Goal: Task Accomplishment & Management: Use online tool/utility

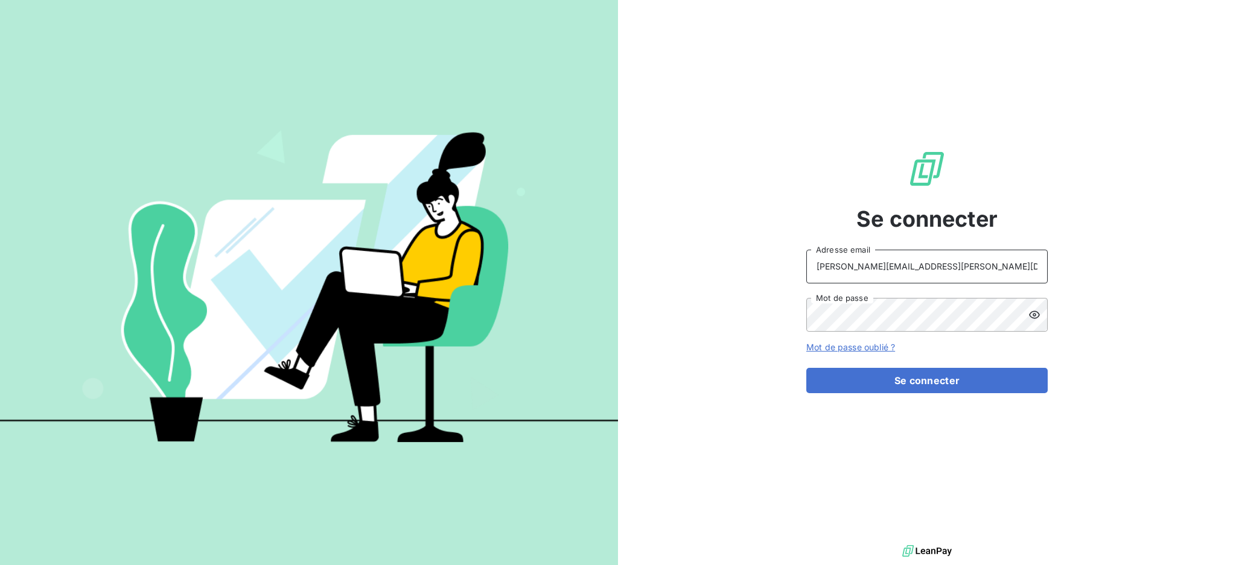
click at [935, 260] on input "[PERSON_NAME][EMAIL_ADDRESS][PERSON_NAME][DOMAIN_NAME]" at bounding box center [926, 267] width 241 height 34
type input "[EMAIL_ADDRESS][PERSON_NAME][DOMAIN_NAME]"
click at [854, 368] on button "Se connecter" at bounding box center [926, 380] width 241 height 25
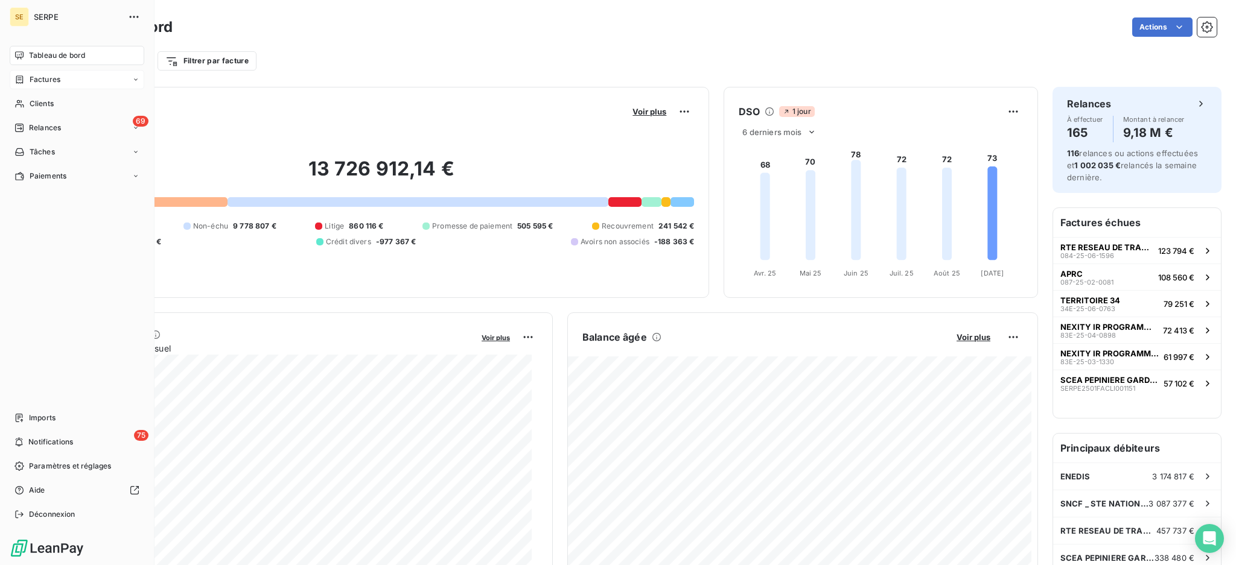
click at [47, 75] on span "Factures" at bounding box center [45, 79] width 31 height 11
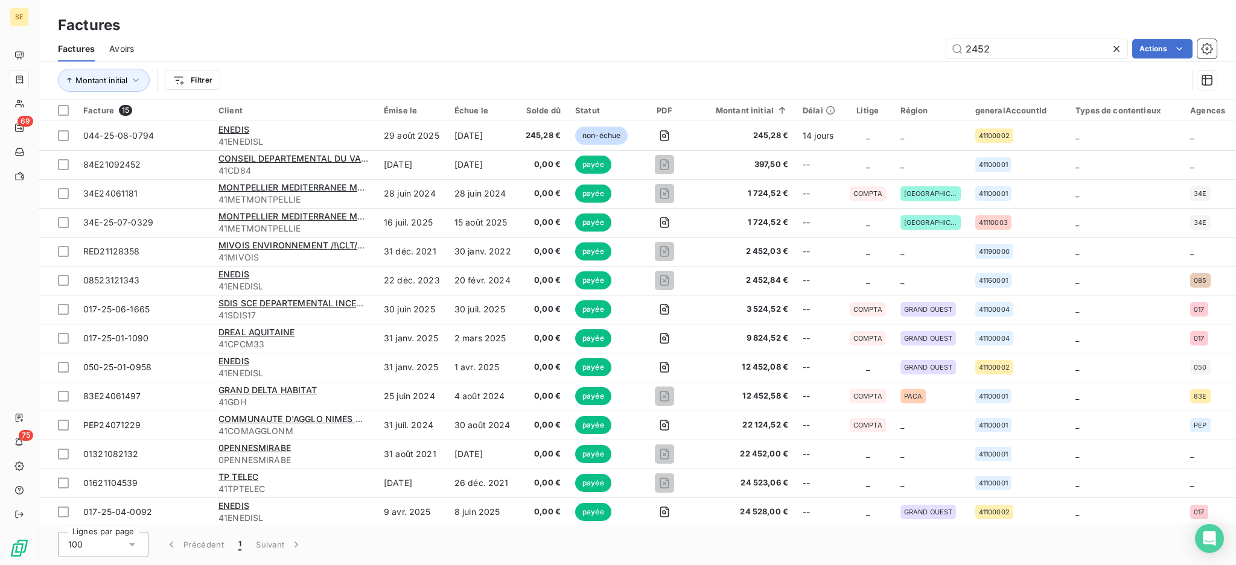
drag, startPoint x: 1031, startPoint y: 42, endPoint x: 788, endPoint y: 34, distance: 242.7
click at [811, 33] on div "Factures Factures Avoirs 2452 Actions Montant initial Filtrer" at bounding box center [637, 50] width 1197 height 100
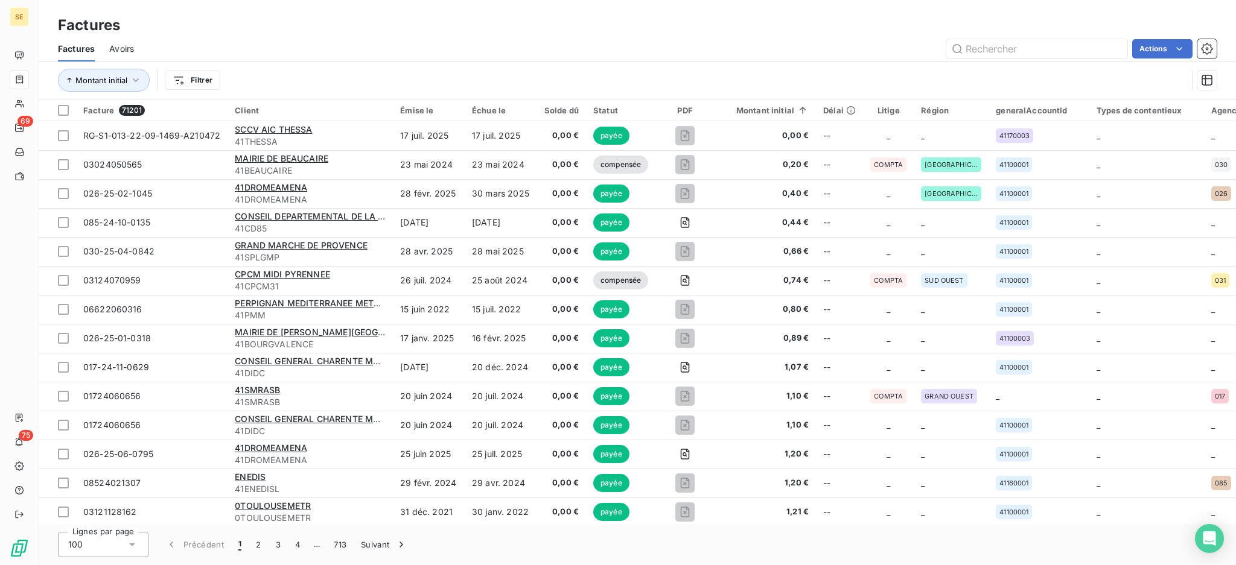
click at [203, 81] on html "SE 69 75 Factures Factures Avoirs Actions Montant initial Filtrer Facture 71201…" at bounding box center [618, 282] width 1236 height 565
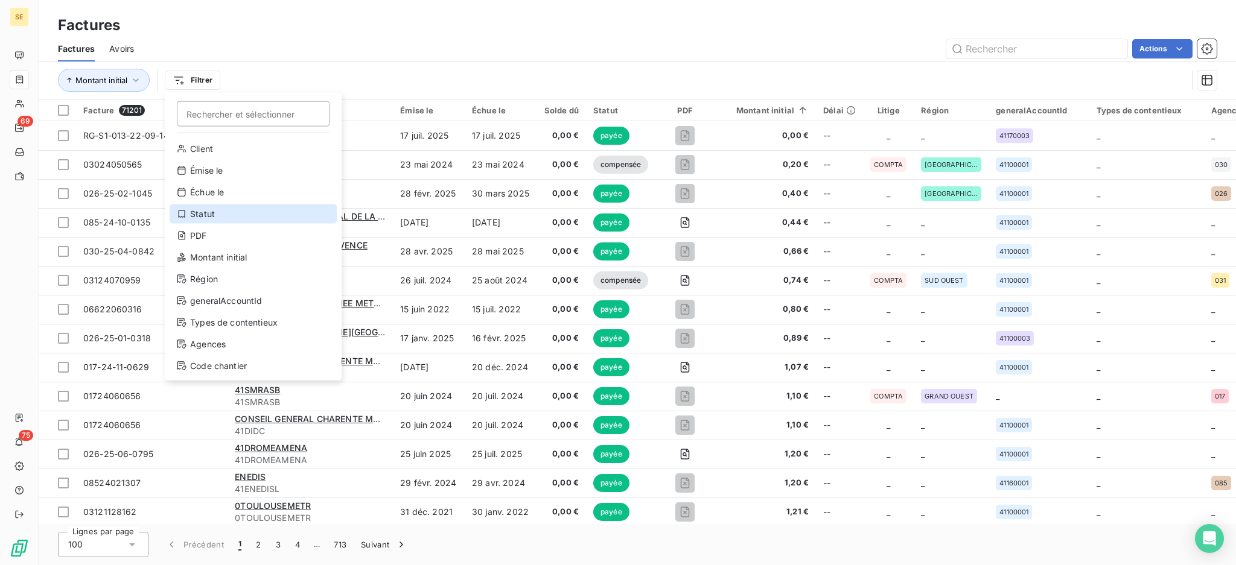
click at [227, 208] on div "Statut" at bounding box center [253, 214] width 167 height 19
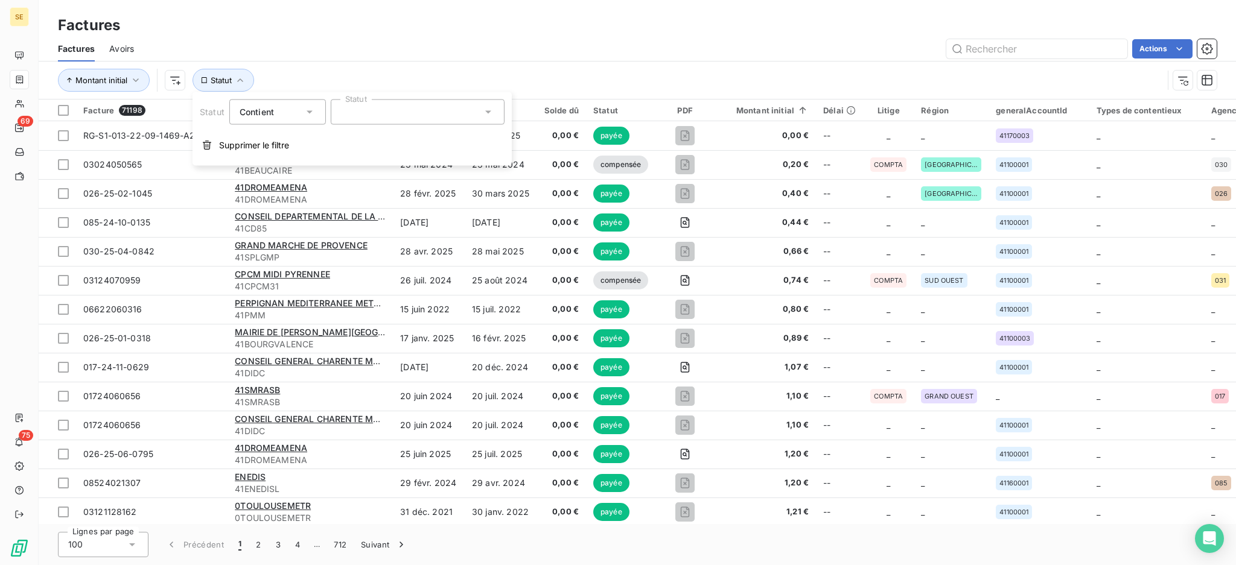
click at [489, 115] on icon at bounding box center [488, 112] width 12 height 12
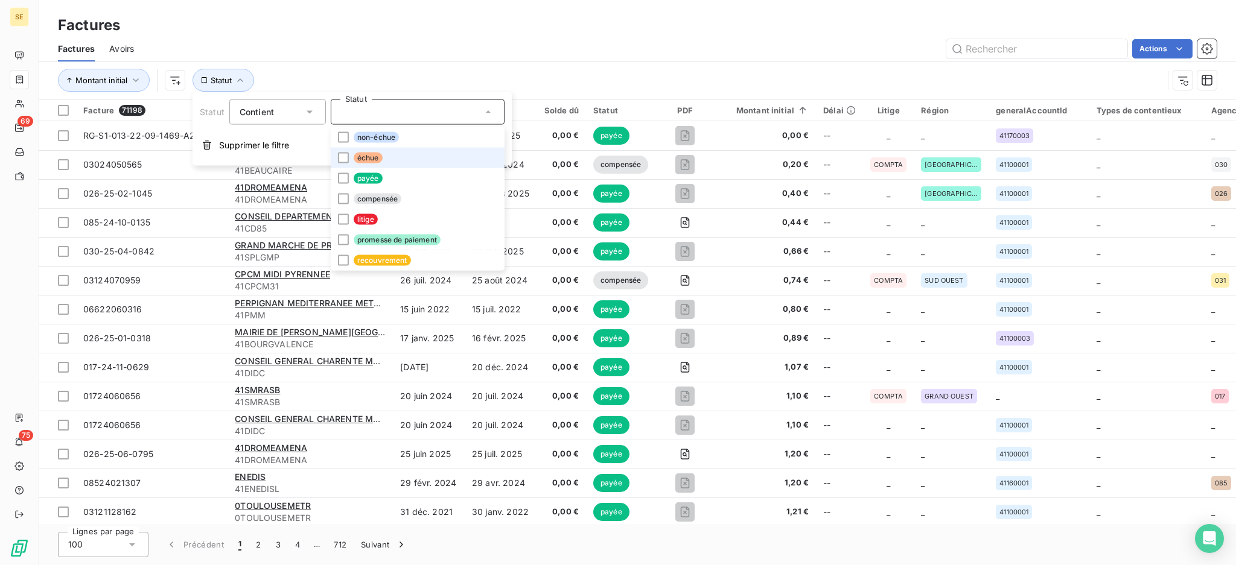
click at [364, 155] on span "échue" at bounding box center [368, 158] width 29 height 11
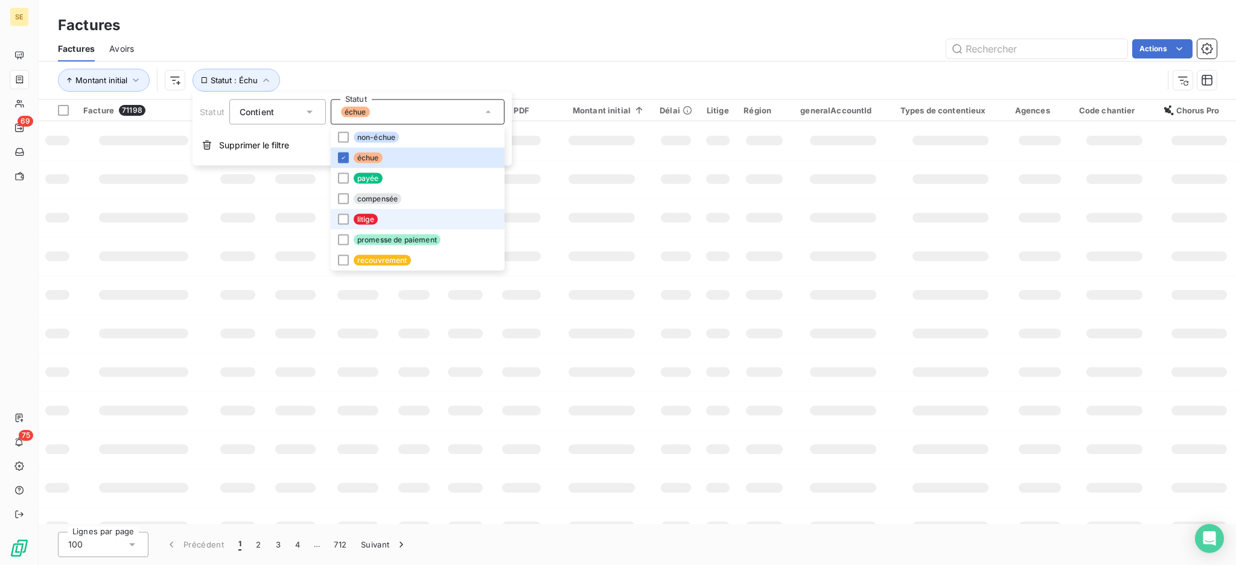
click at [355, 220] on span "litige" at bounding box center [366, 219] width 24 height 11
click at [360, 237] on span "promesse de paiement" at bounding box center [397, 240] width 87 height 11
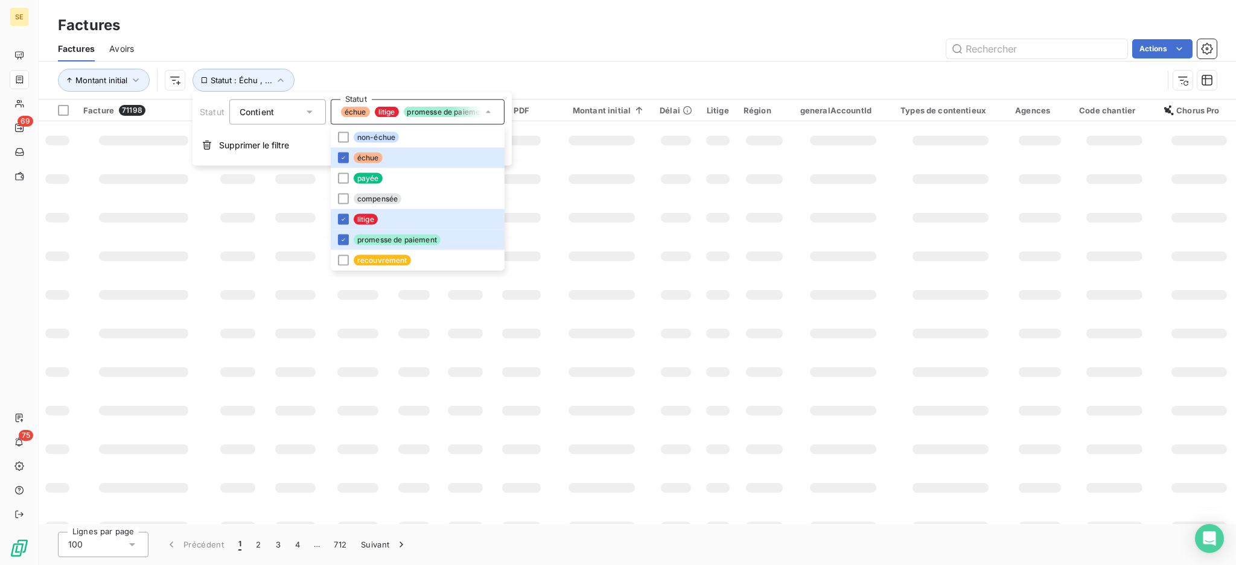
click at [484, 43] on div "Actions" at bounding box center [682, 48] width 1068 height 19
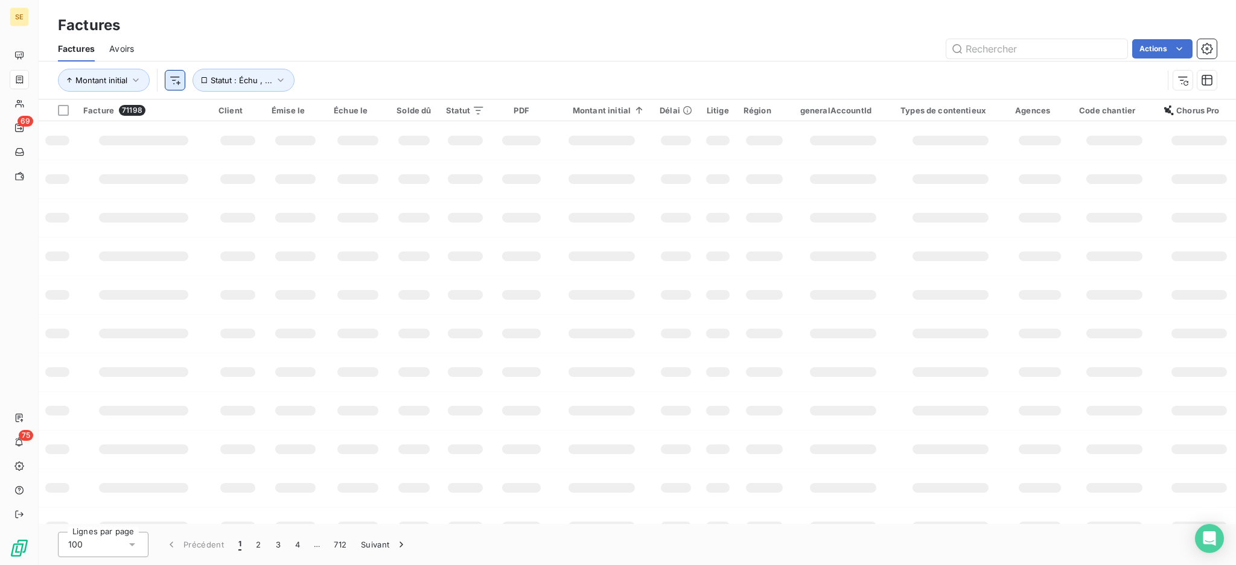
click at [171, 85] on html "SE 69 75 Factures Factures Avoirs Actions Montant initial Statut : Échu , ... F…" at bounding box center [618, 282] width 1236 height 565
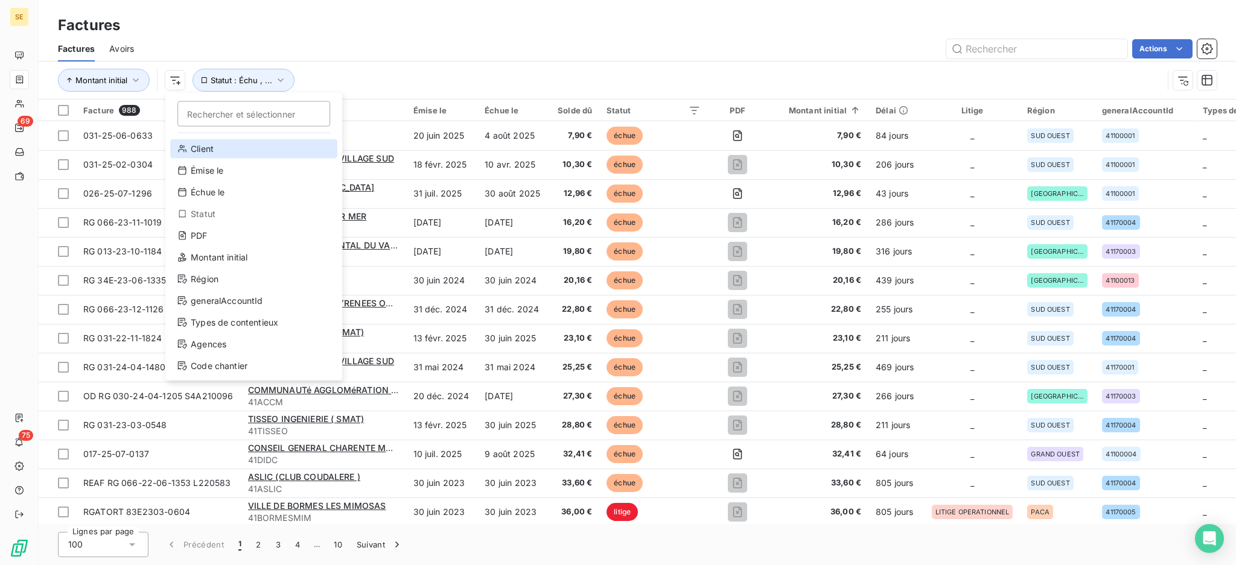
click at [218, 150] on div "Client" at bounding box center [253, 148] width 167 height 19
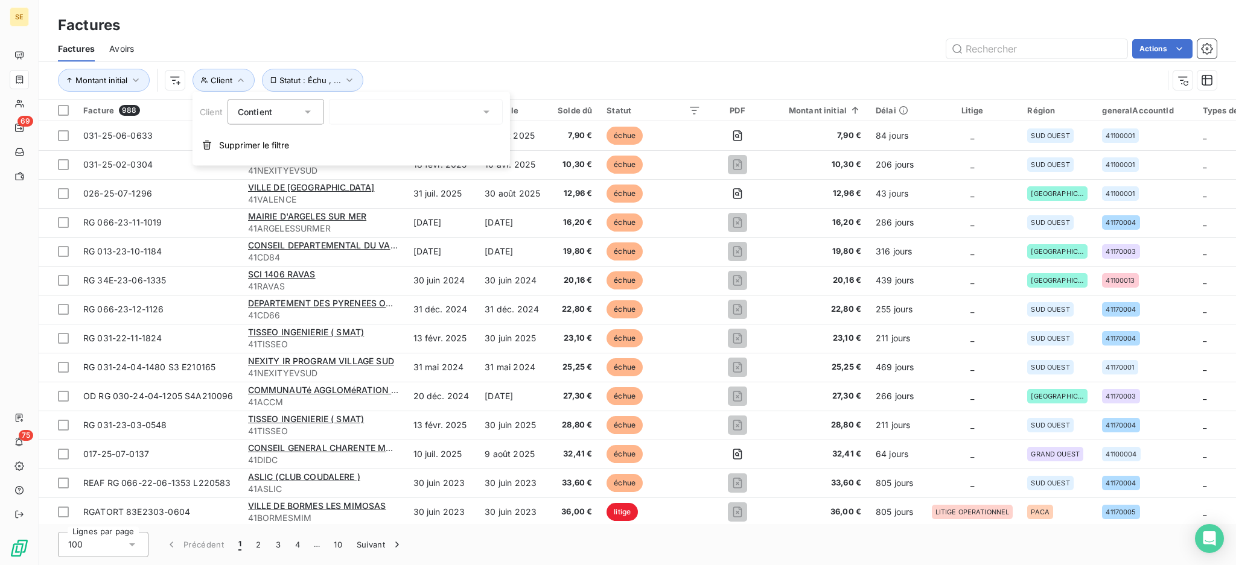
click at [305, 112] on icon at bounding box center [308, 112] width 12 height 12
click at [281, 165] on span "Ne contient pas" at bounding box center [284, 162] width 65 height 10
click at [381, 111] on div at bounding box center [416, 112] width 174 height 25
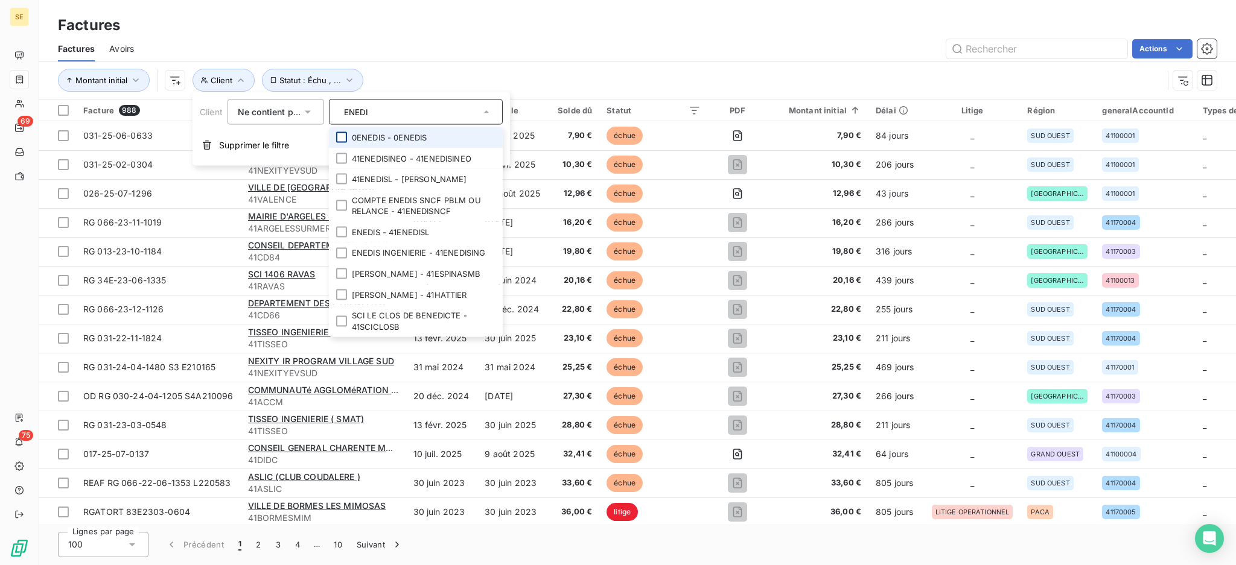
click at [341, 142] on li "0ENEDIS - 0ENEDIS" at bounding box center [416, 137] width 174 height 21
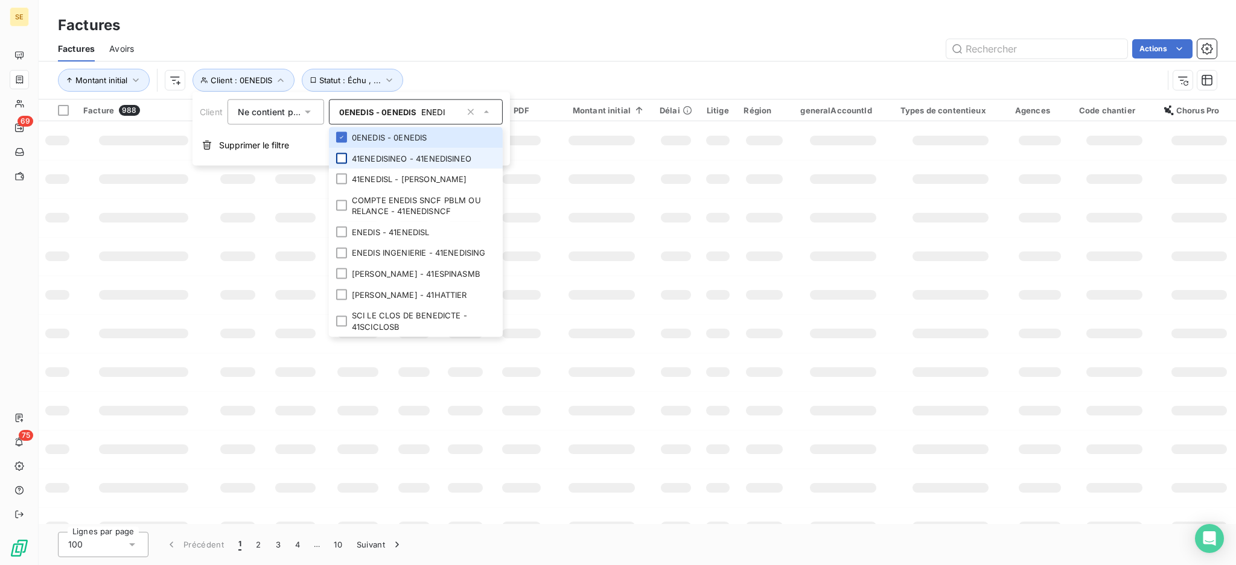
click at [343, 157] on div at bounding box center [341, 158] width 11 height 11
click at [345, 180] on div at bounding box center [341, 179] width 11 height 11
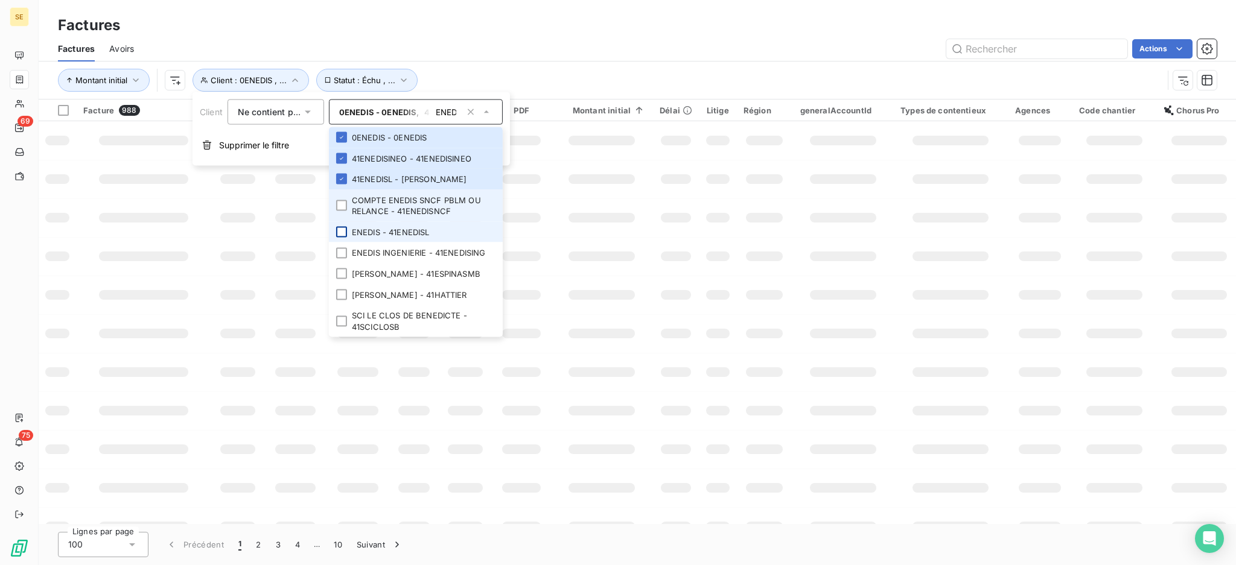
click at [338, 203] on div at bounding box center [341, 205] width 11 height 11
click at [345, 229] on div at bounding box center [341, 232] width 11 height 11
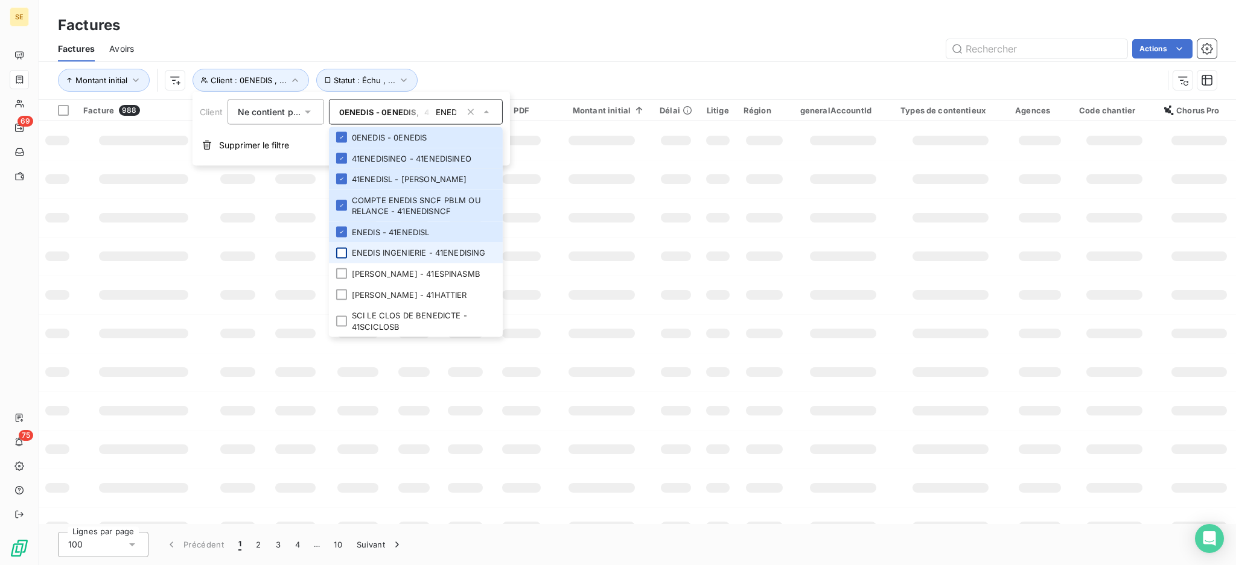
click at [346, 250] on div at bounding box center [341, 252] width 11 height 11
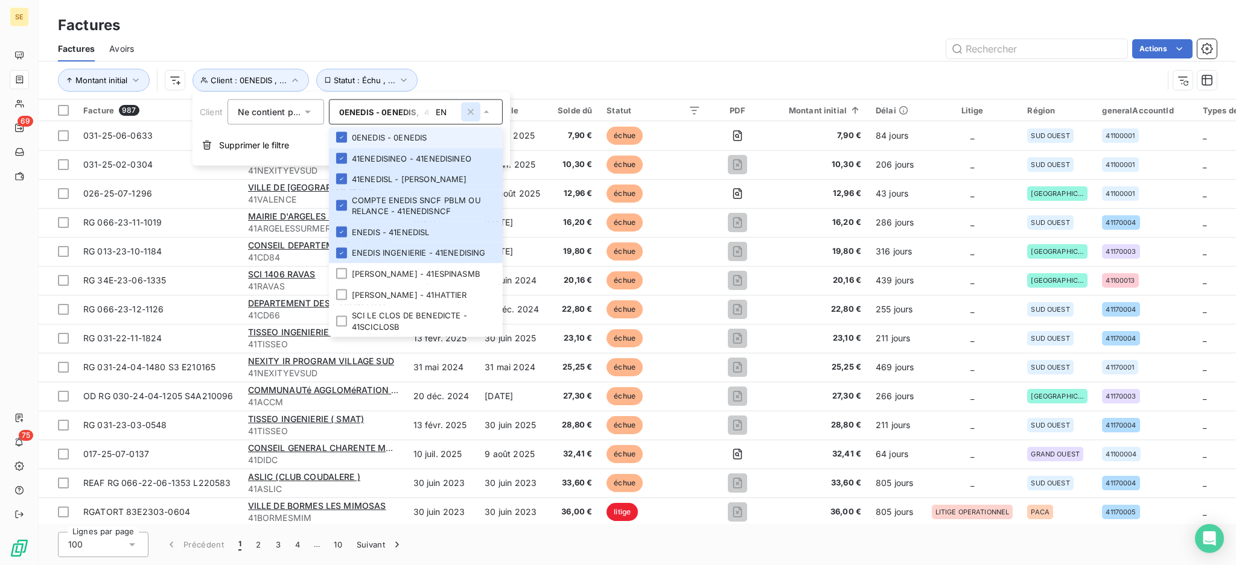
type input "E"
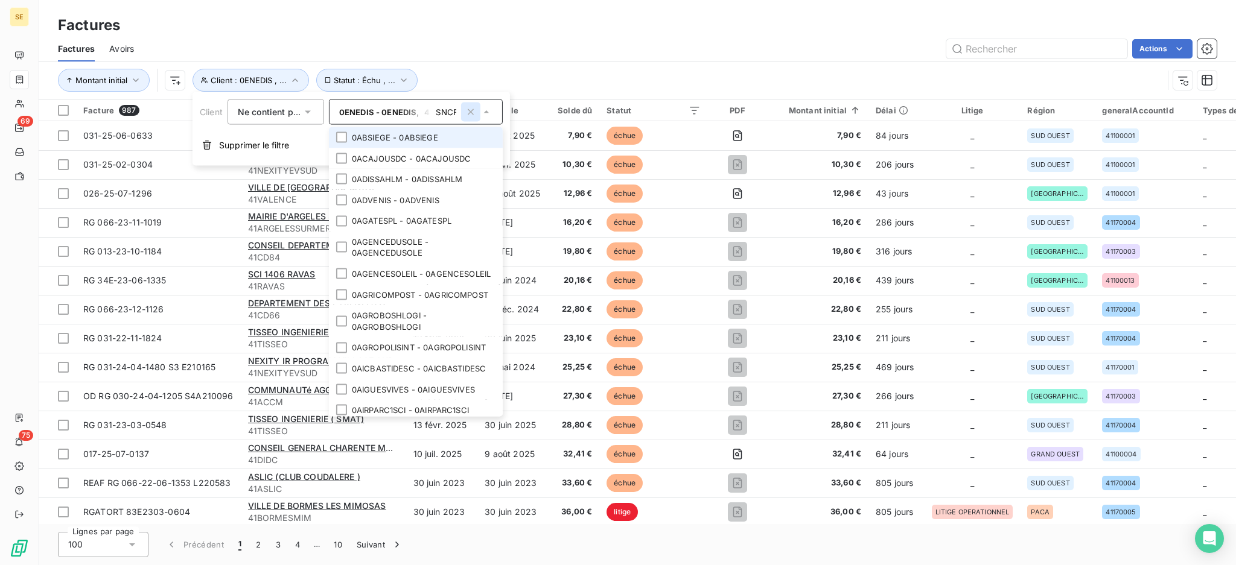
scroll to position [0, 1]
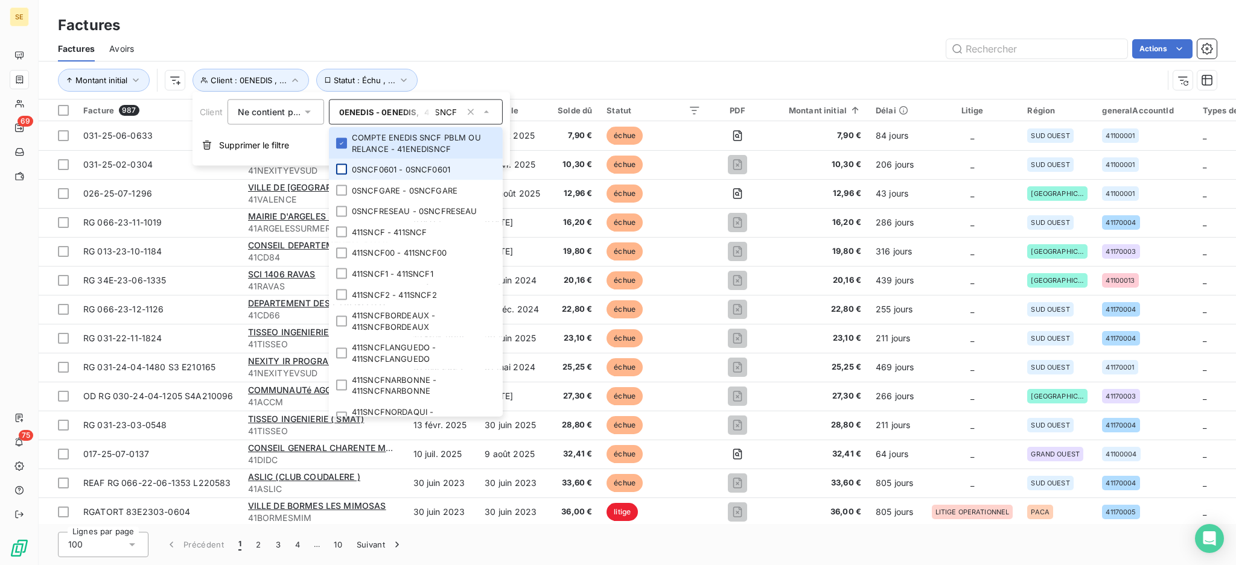
click at [345, 165] on div at bounding box center [341, 169] width 11 height 11
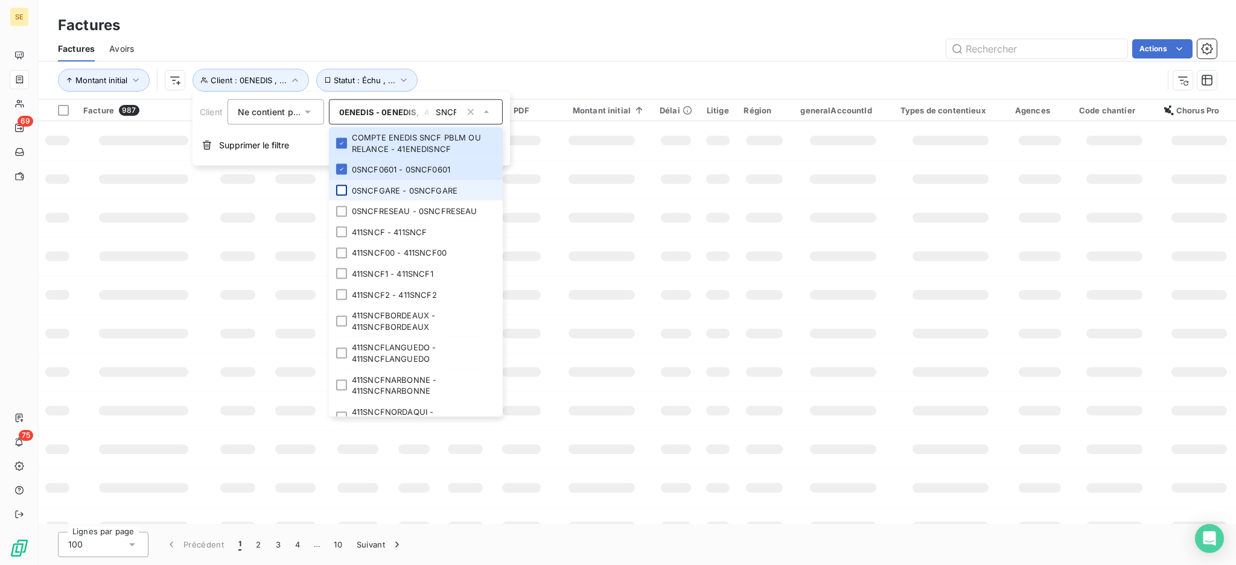
click at [342, 189] on div at bounding box center [341, 190] width 11 height 11
click at [345, 211] on div at bounding box center [341, 211] width 11 height 11
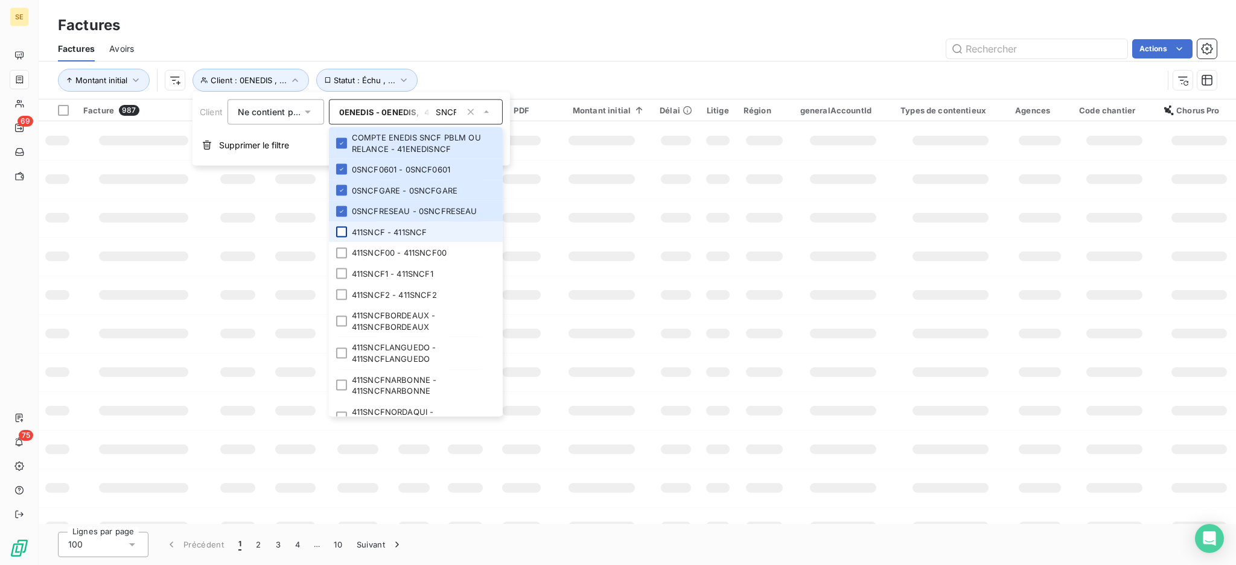
click at [340, 233] on div at bounding box center [341, 232] width 11 height 11
click at [338, 253] on div at bounding box center [341, 252] width 11 height 11
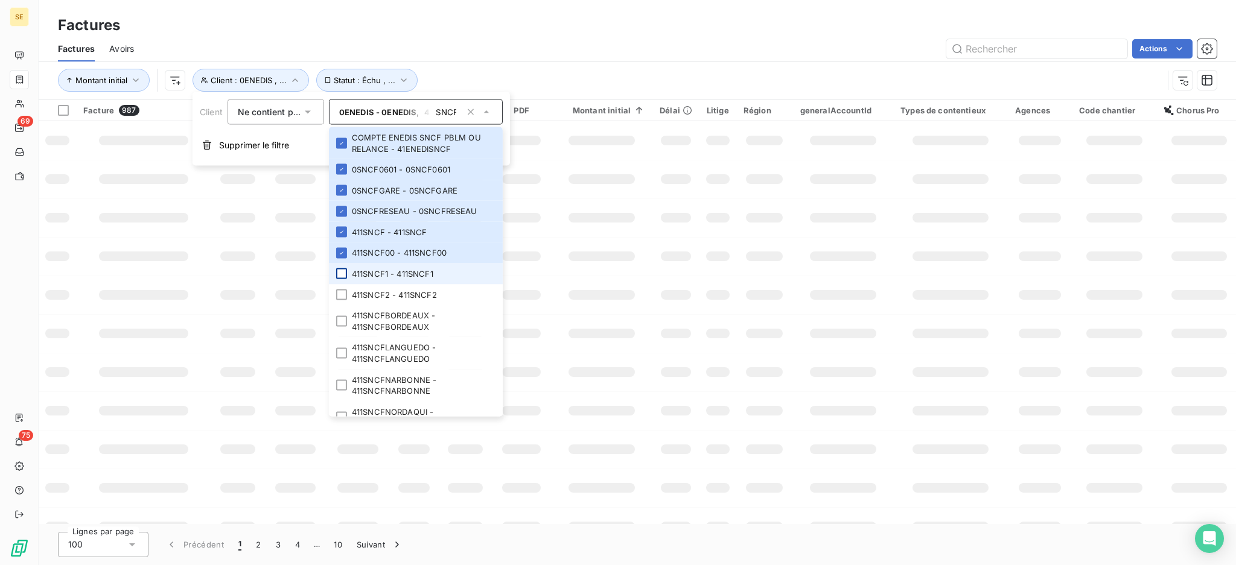
click at [342, 274] on div at bounding box center [341, 273] width 11 height 11
click at [341, 296] on div at bounding box center [341, 294] width 11 height 11
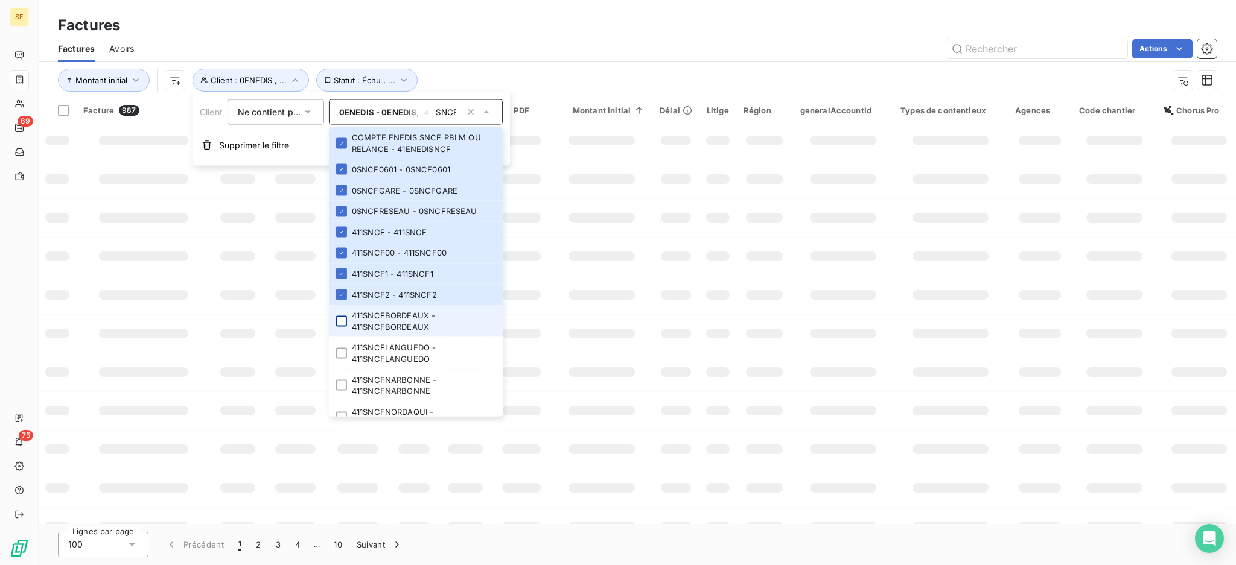
click at [341, 323] on div at bounding box center [341, 321] width 11 height 11
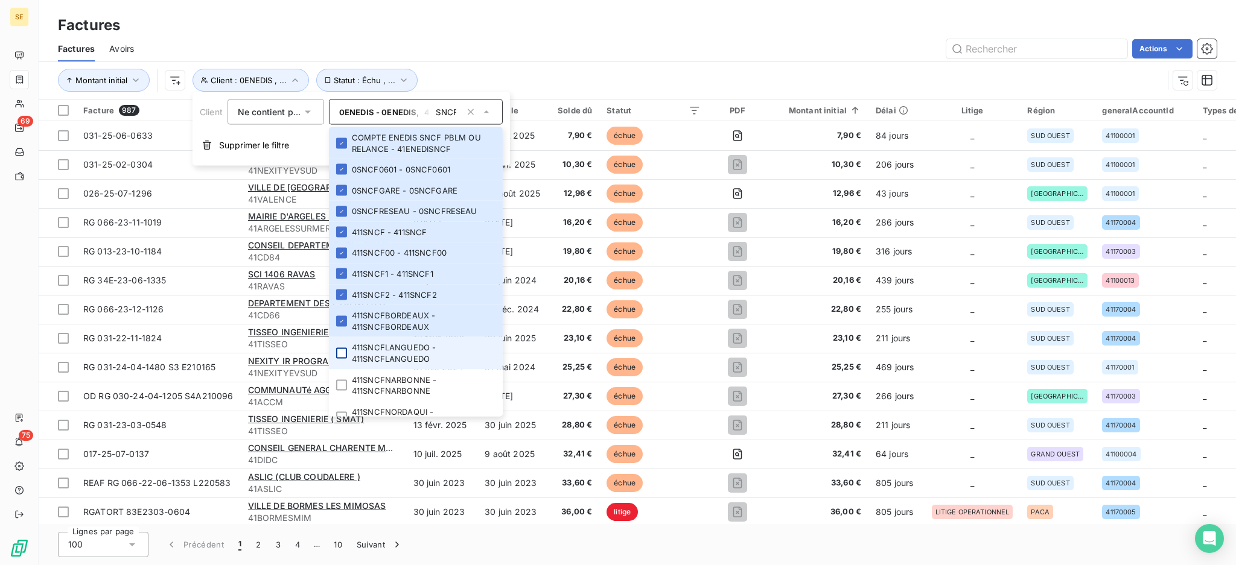
click at [340, 355] on div at bounding box center [341, 353] width 11 height 11
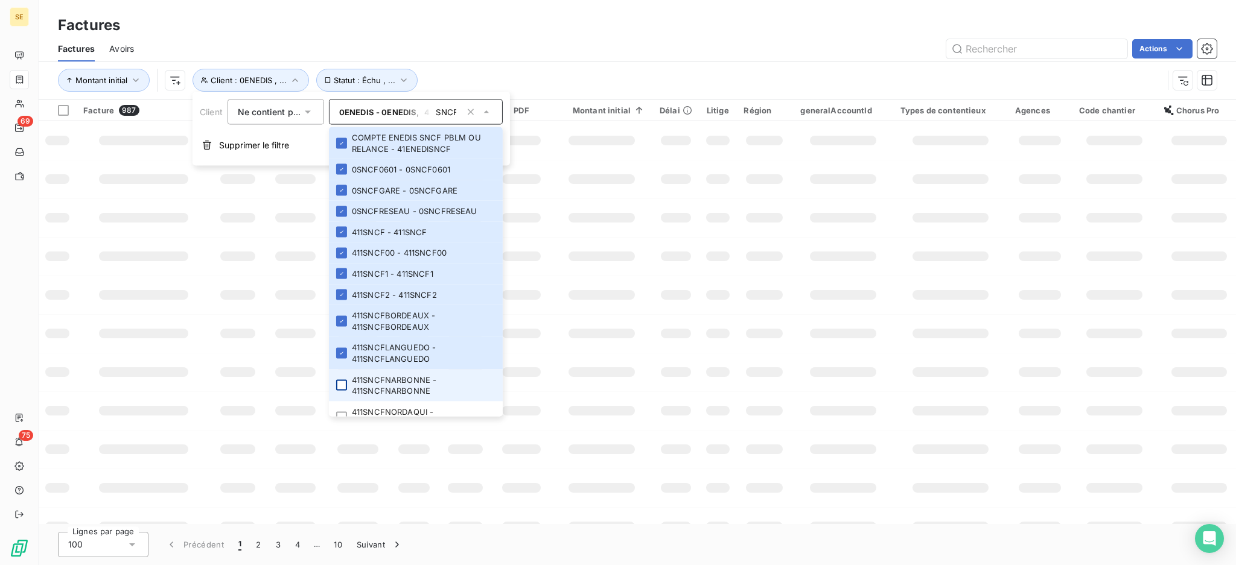
click at [340, 380] on div at bounding box center [341, 385] width 11 height 11
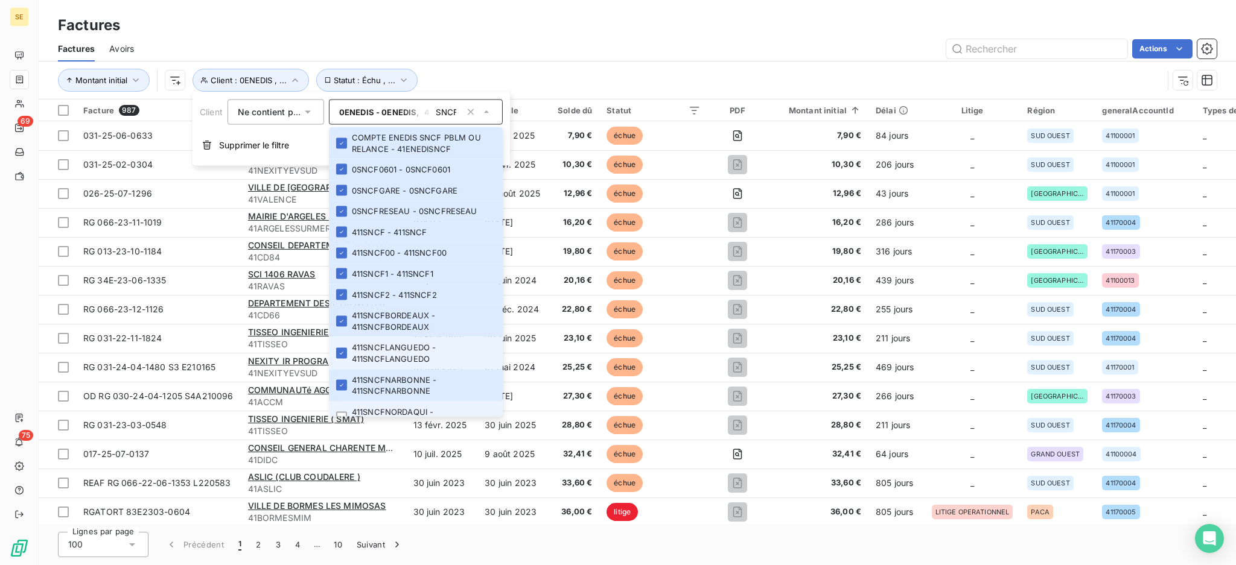
scroll to position [80, 0]
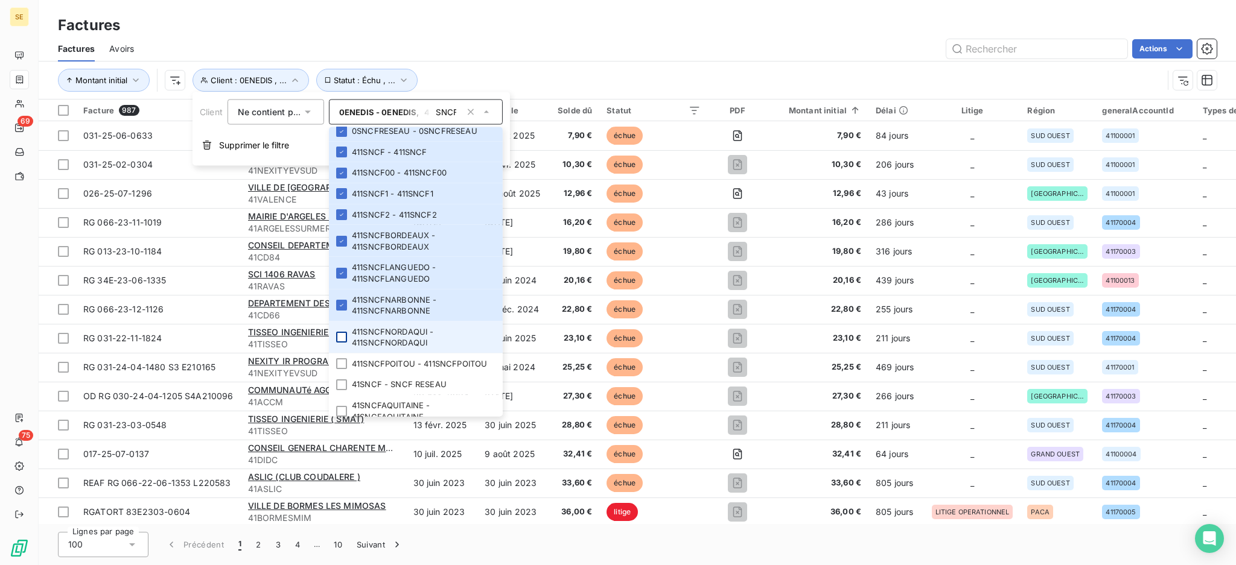
click at [342, 336] on div at bounding box center [341, 337] width 11 height 11
click at [340, 368] on div at bounding box center [341, 363] width 11 height 11
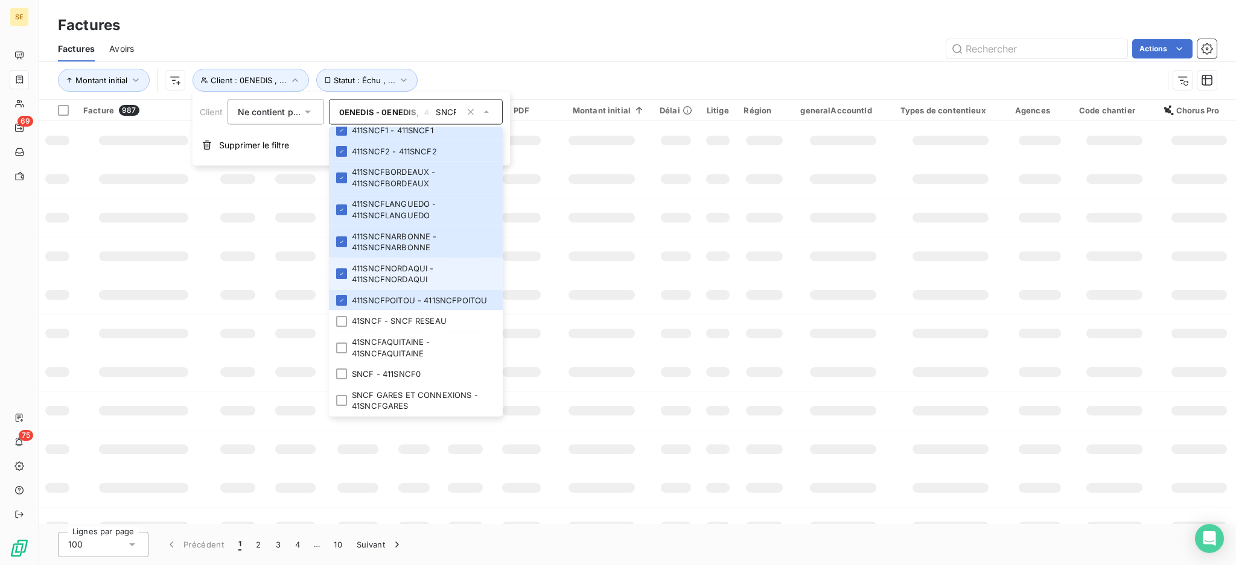
scroll to position [241, 0]
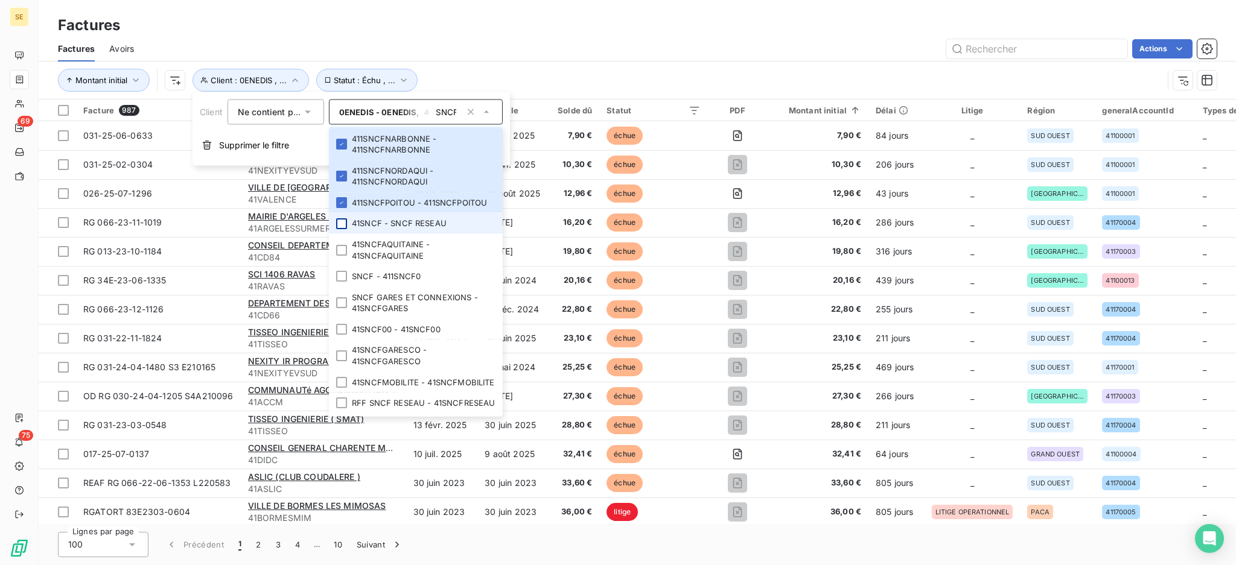
click at [341, 229] on div at bounding box center [341, 223] width 11 height 11
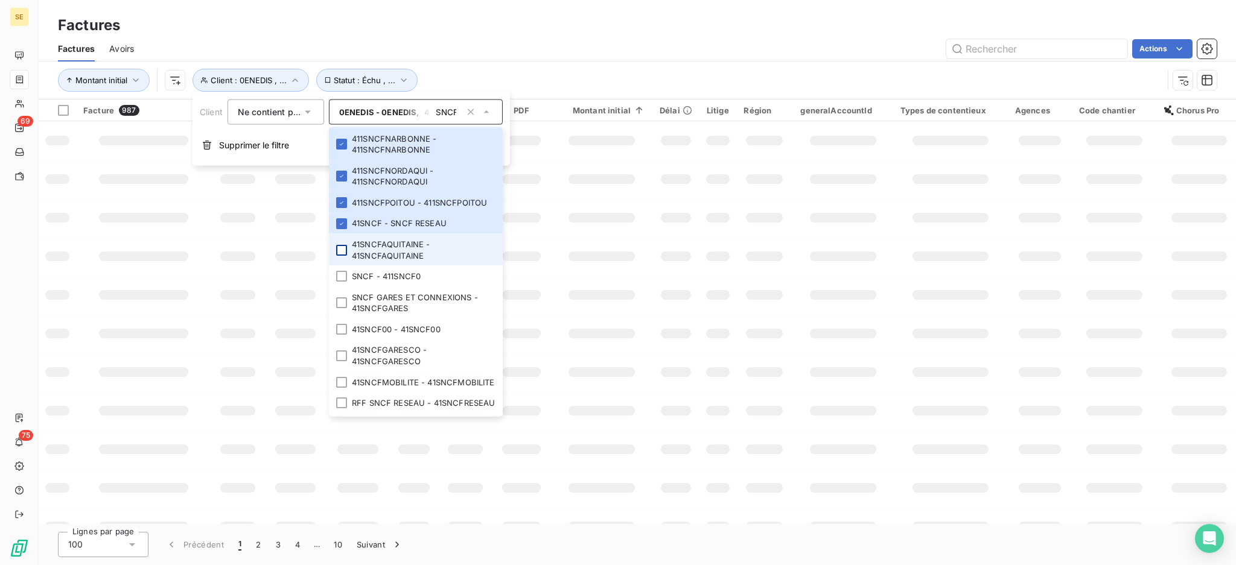
click at [338, 255] on div at bounding box center [341, 249] width 11 height 11
click at [344, 282] on div at bounding box center [341, 276] width 11 height 11
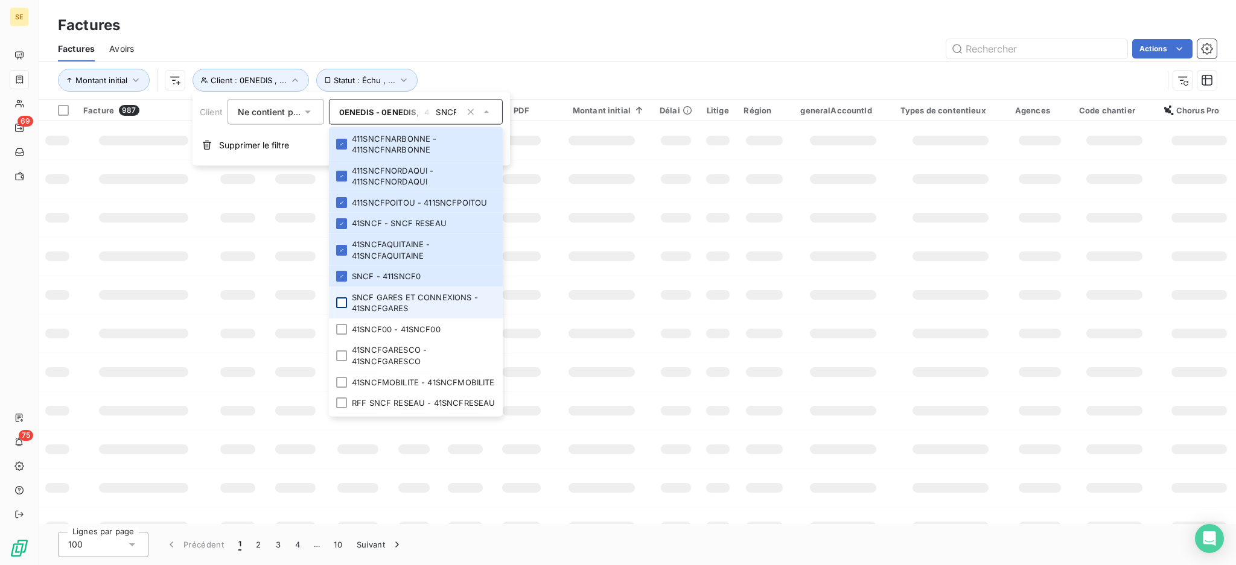
click at [342, 308] on div at bounding box center [341, 302] width 11 height 11
click at [340, 335] on div at bounding box center [341, 329] width 11 height 11
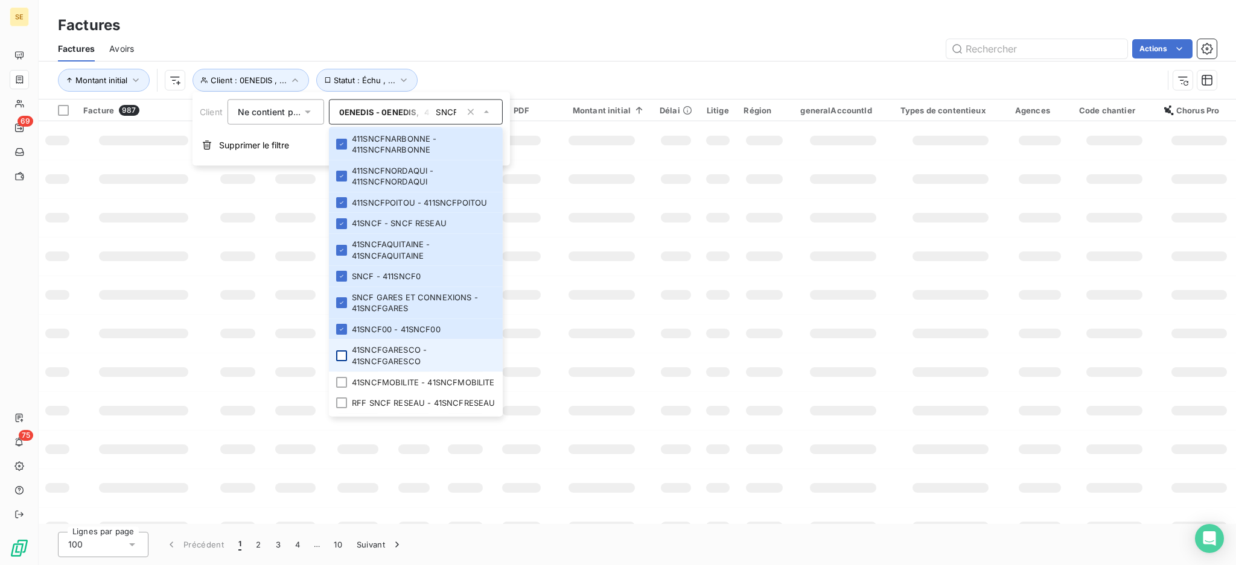
click at [340, 361] on div at bounding box center [341, 356] width 11 height 11
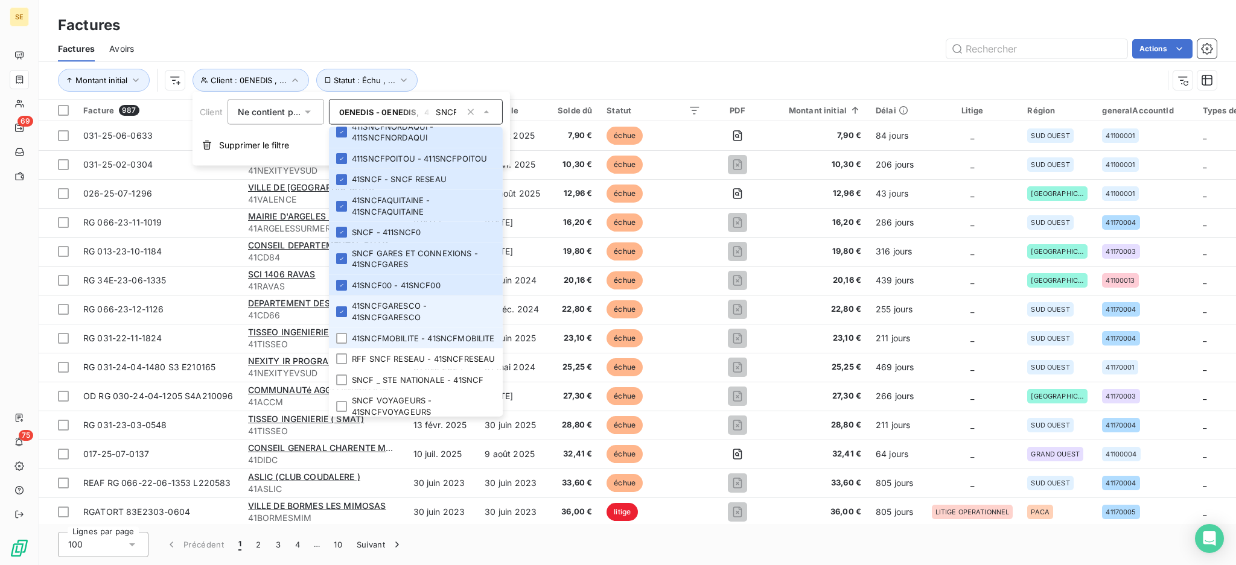
scroll to position [325, 0]
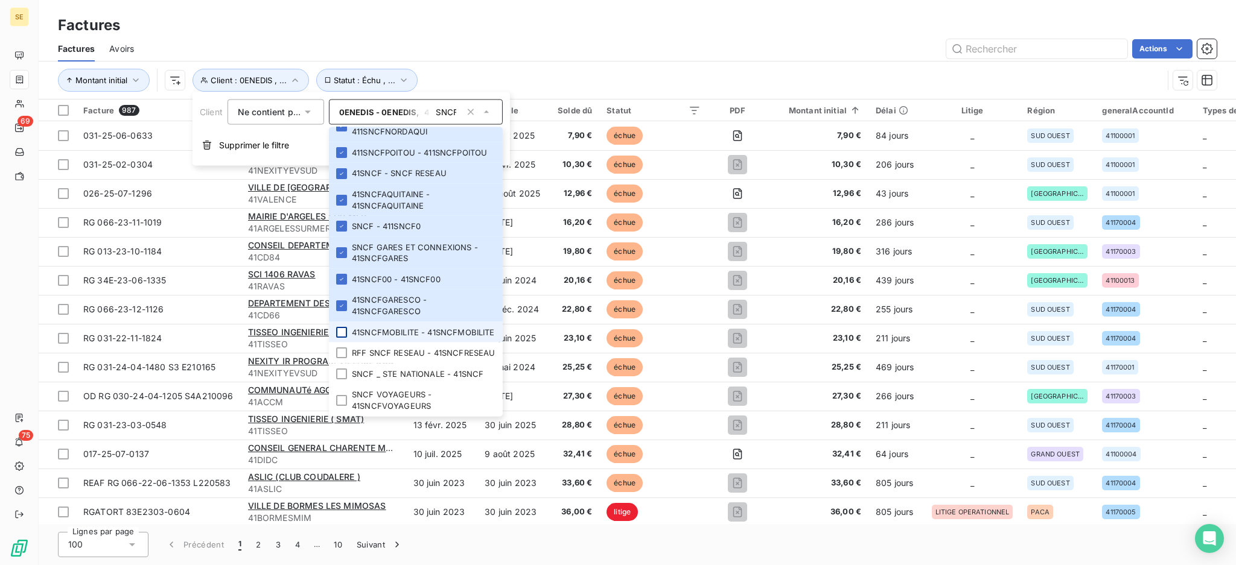
click at [340, 326] on div at bounding box center [341, 331] width 11 height 11
click at [342, 348] on div at bounding box center [341, 353] width 11 height 11
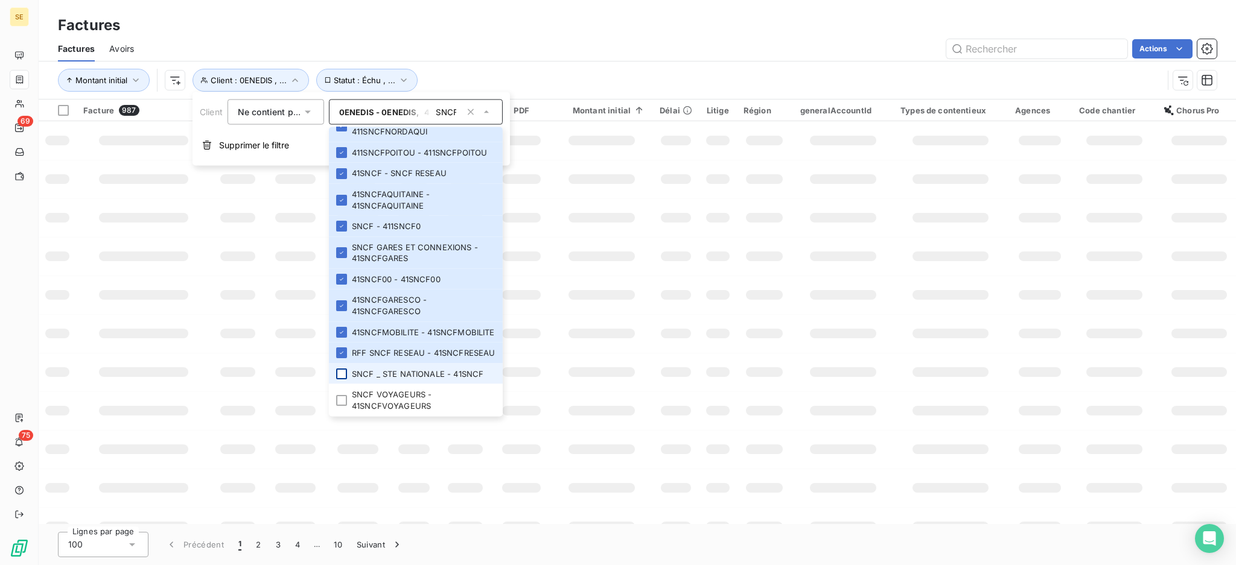
click at [344, 373] on div at bounding box center [341, 374] width 11 height 11
click at [340, 403] on div at bounding box center [341, 400] width 11 height 11
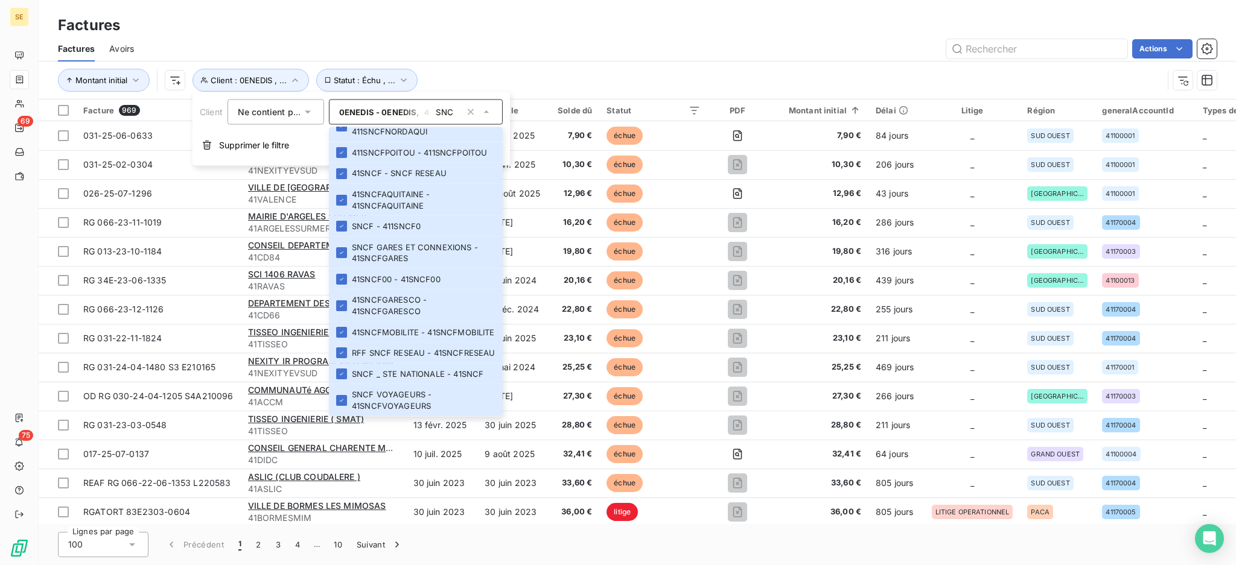
scroll to position [0, 0]
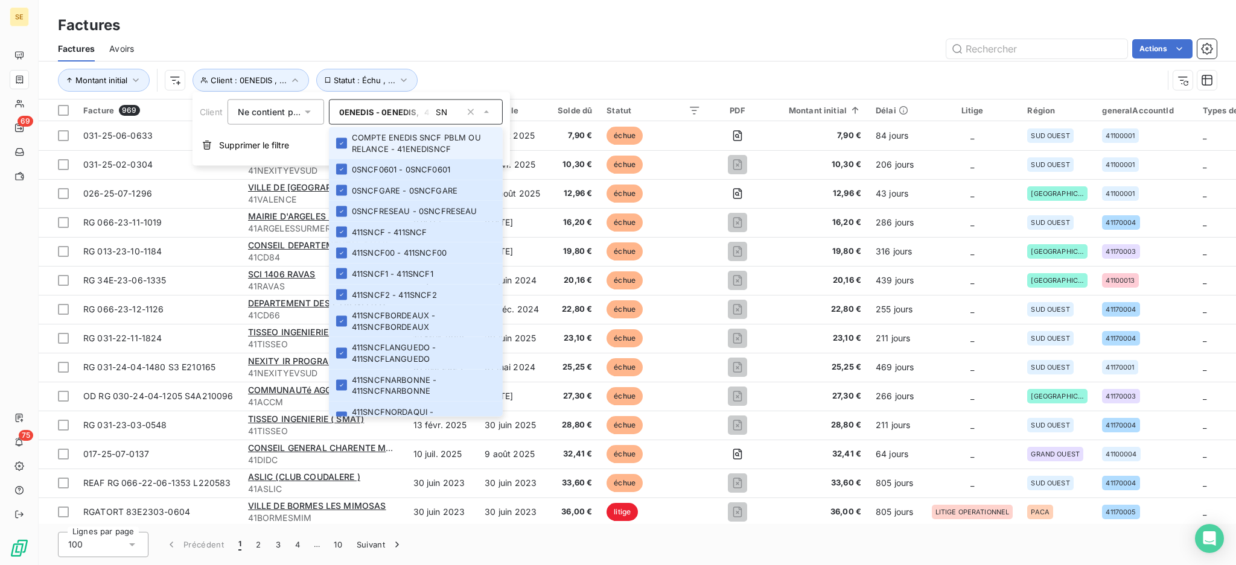
type input "S"
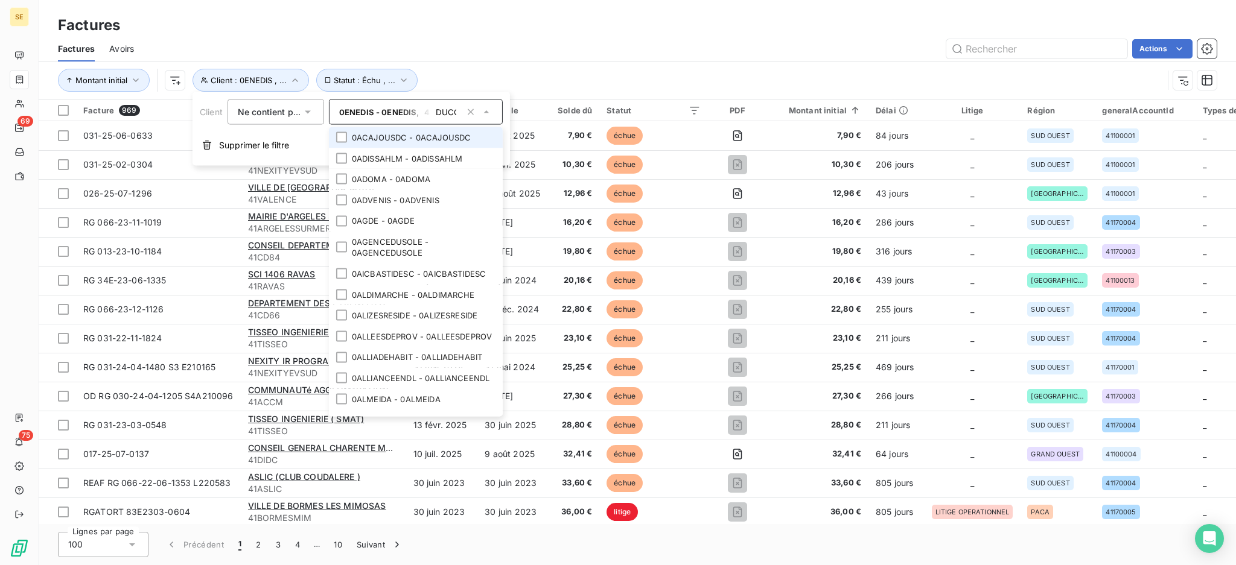
scroll to position [0, 3]
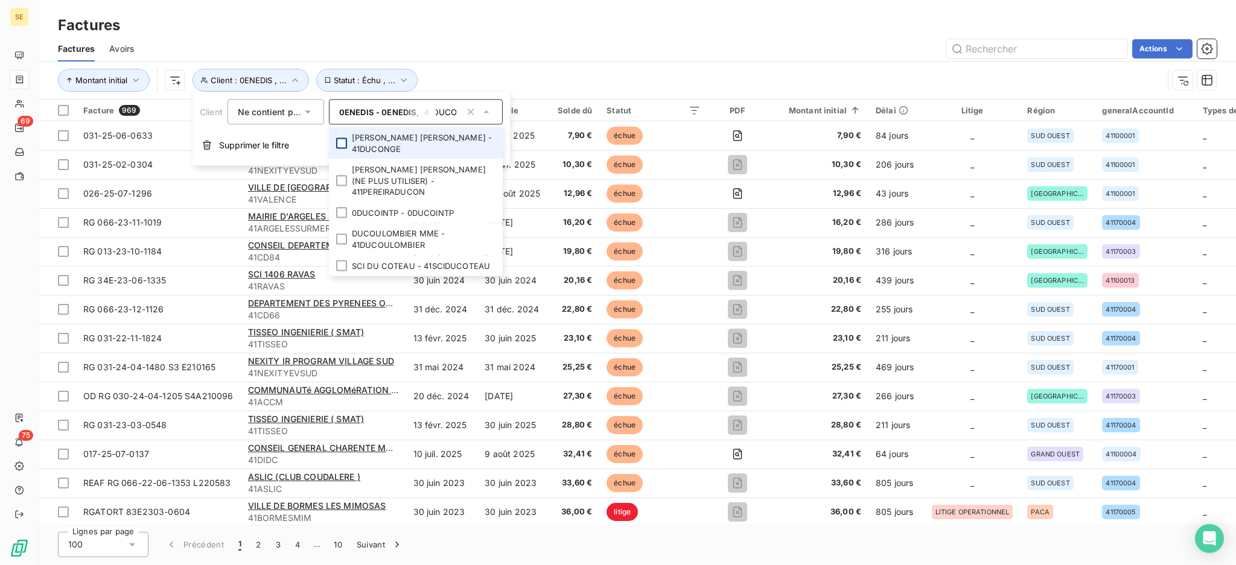
click at [335, 135] on li "[PERSON_NAME] [PERSON_NAME] - 41DUCONGE" at bounding box center [416, 143] width 174 height 32
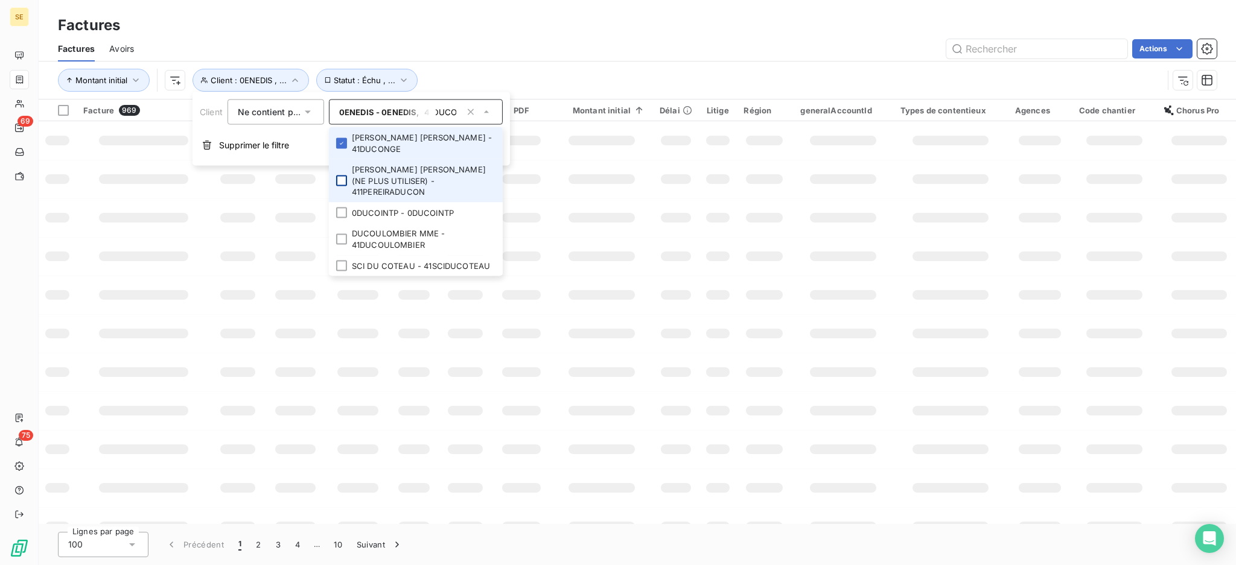
scroll to position [0, 0]
click at [345, 176] on div at bounding box center [341, 181] width 11 height 11
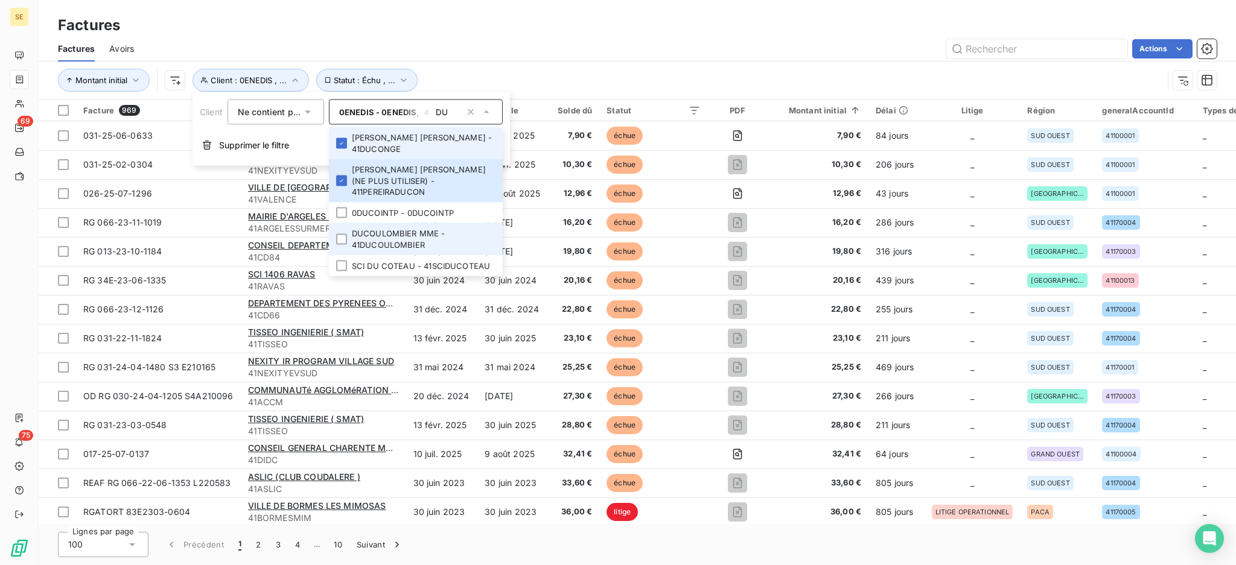
type input "D"
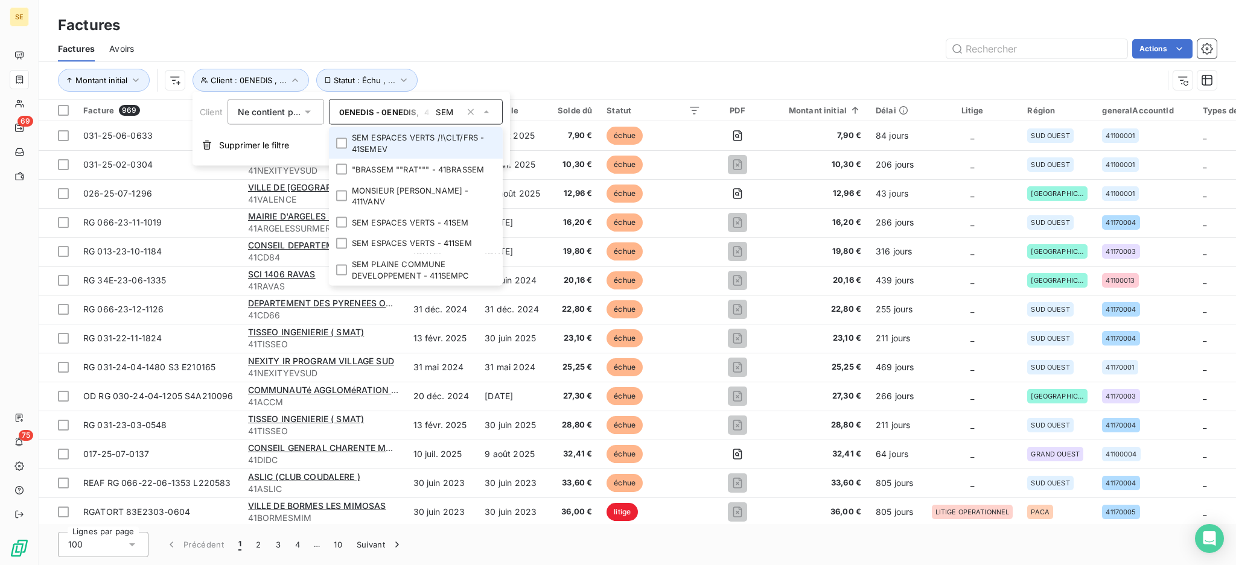
click at [348, 142] on li "SEM ESPACES VERTS /!\CLT/FRS - 41SEMEV" at bounding box center [416, 143] width 174 height 32
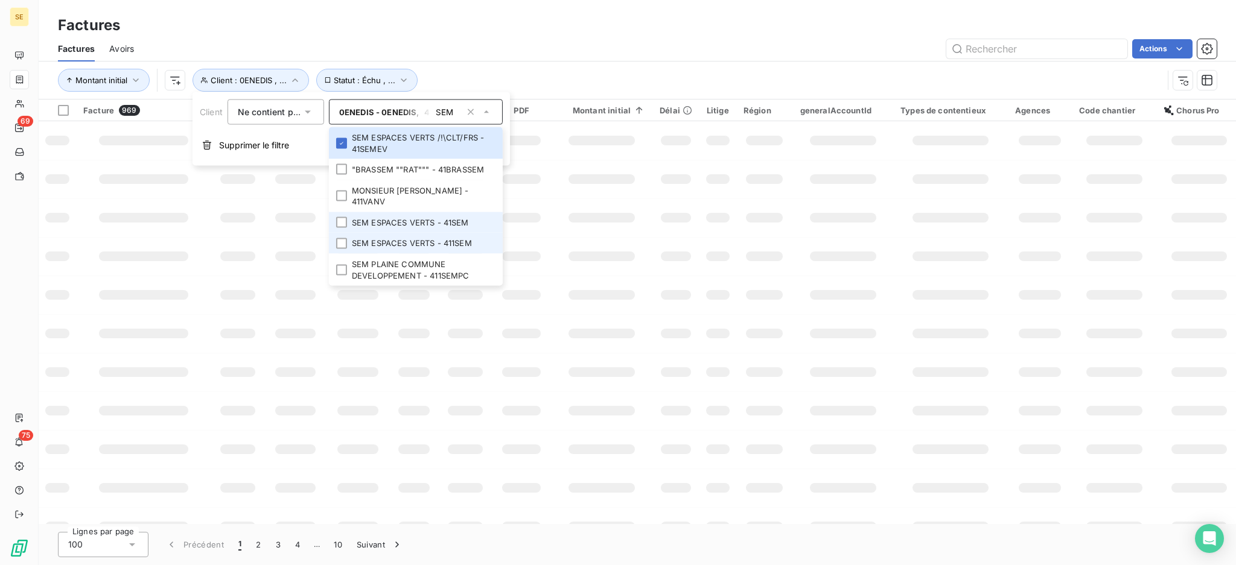
click at [338, 223] on div at bounding box center [341, 222] width 11 height 11
click at [343, 238] on div at bounding box center [341, 243] width 11 height 11
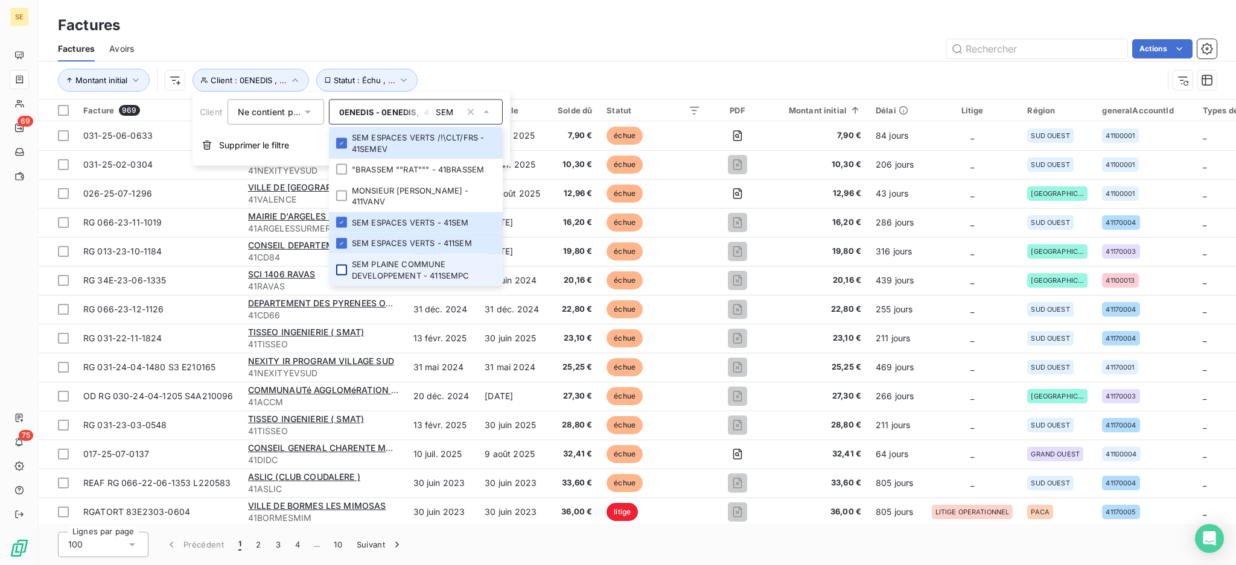
click at [343, 269] on div at bounding box center [341, 269] width 11 height 11
type input "S"
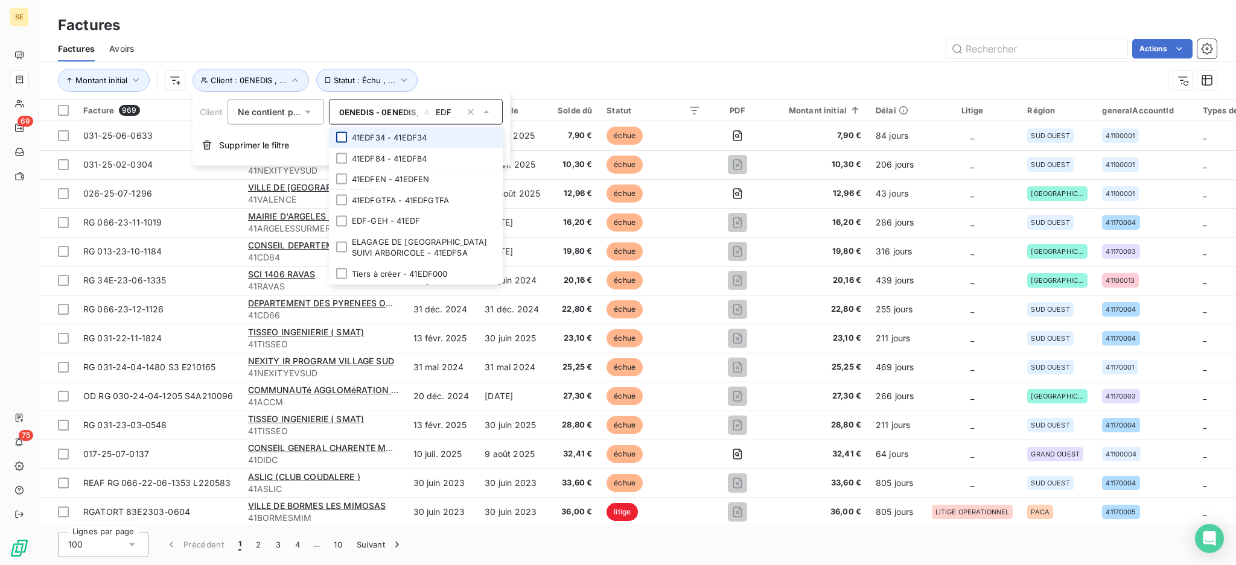
click at [342, 138] on div at bounding box center [341, 137] width 11 height 11
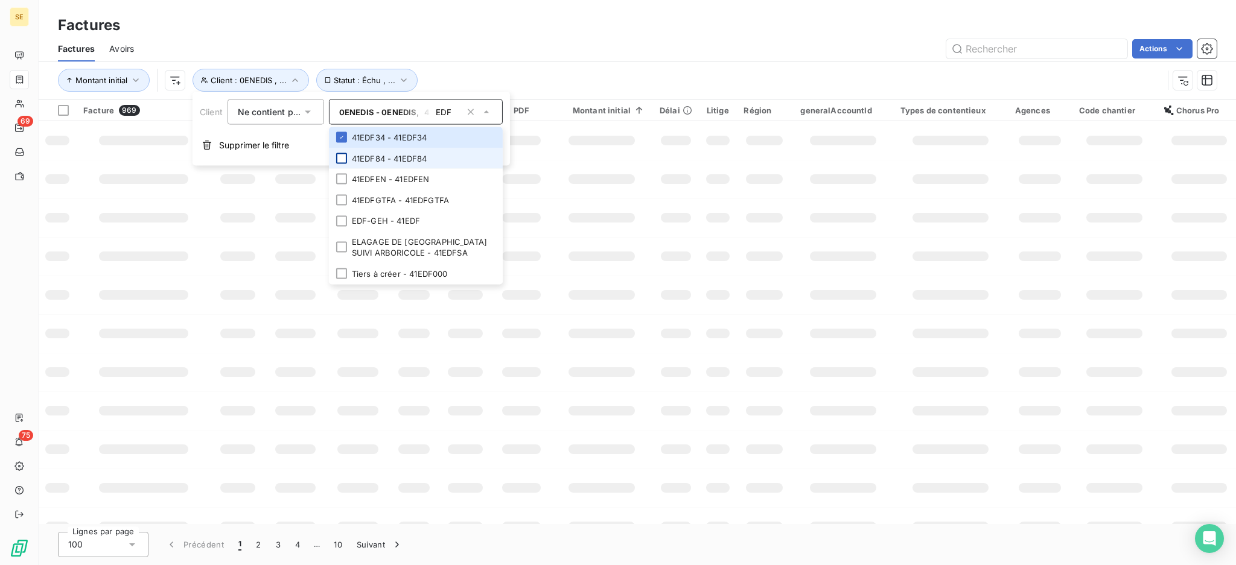
click at [340, 158] on div at bounding box center [341, 158] width 11 height 11
click at [343, 177] on div at bounding box center [341, 179] width 11 height 11
click at [342, 198] on div at bounding box center [341, 200] width 11 height 11
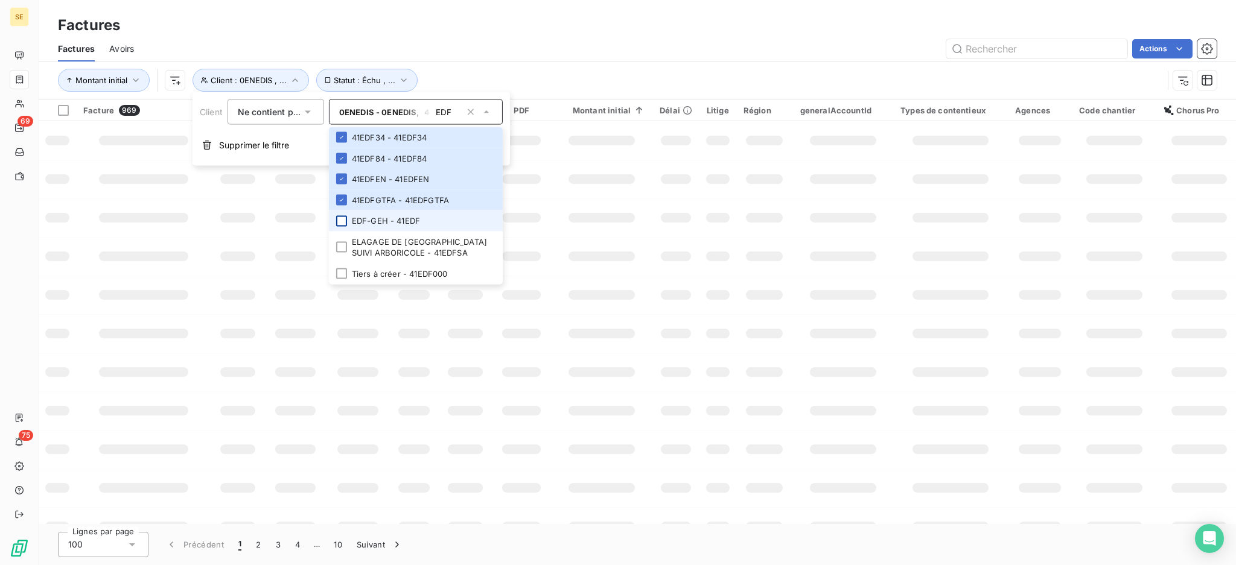
click at [342, 221] on div at bounding box center [341, 220] width 11 height 11
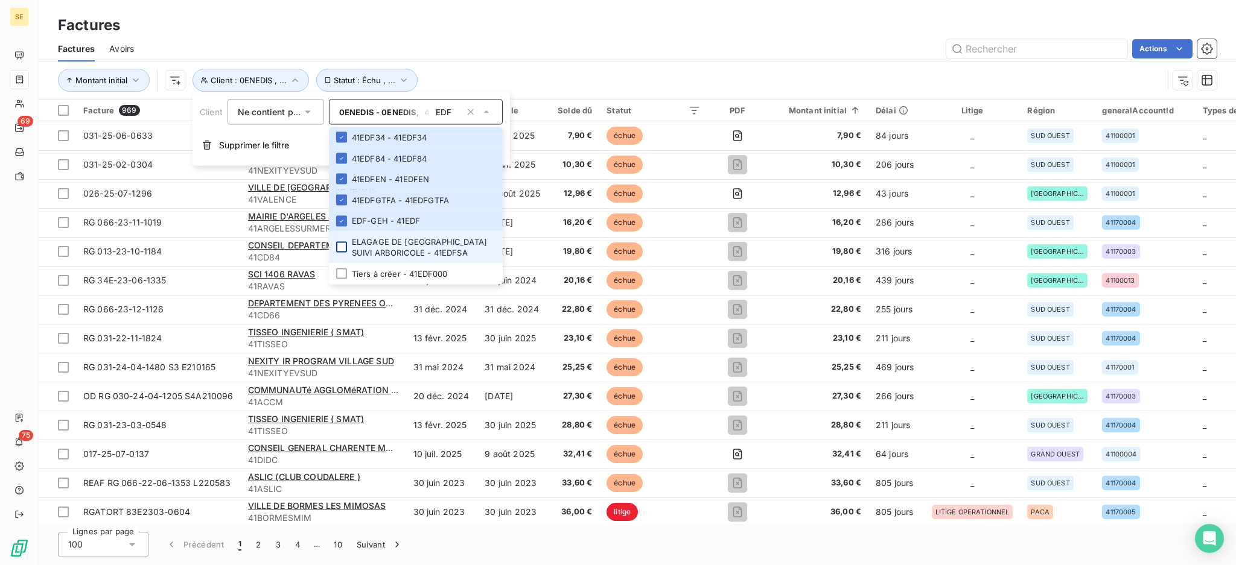
click at [344, 244] on div at bounding box center [341, 247] width 11 height 11
click at [340, 270] on div at bounding box center [341, 273] width 11 height 11
type input "E"
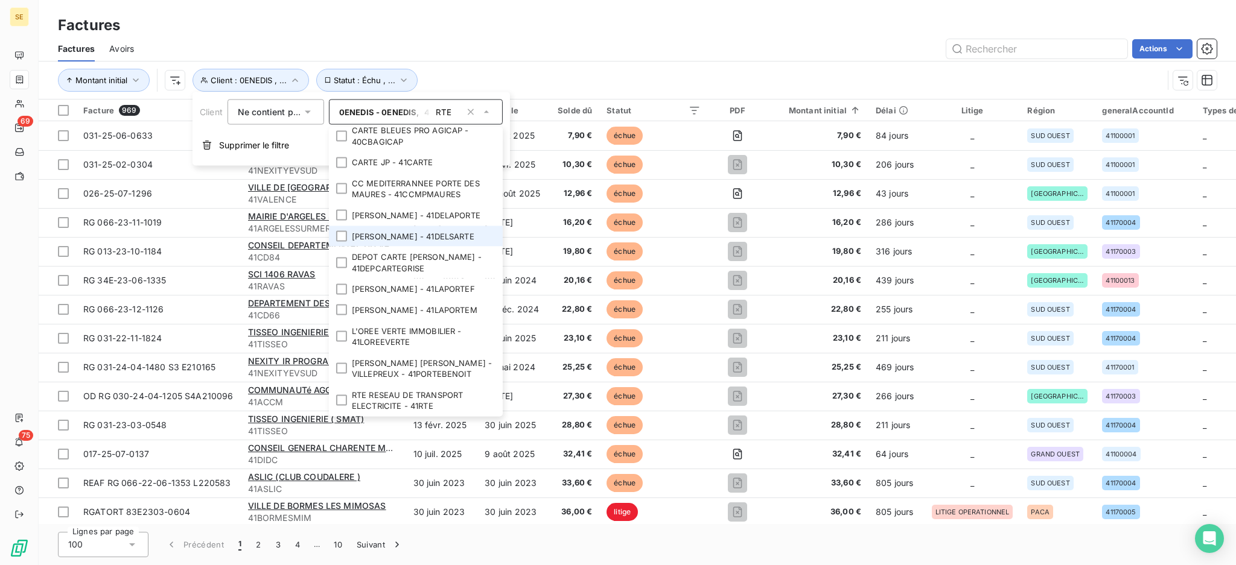
scroll to position [72, 0]
click at [343, 397] on div at bounding box center [341, 400] width 11 height 11
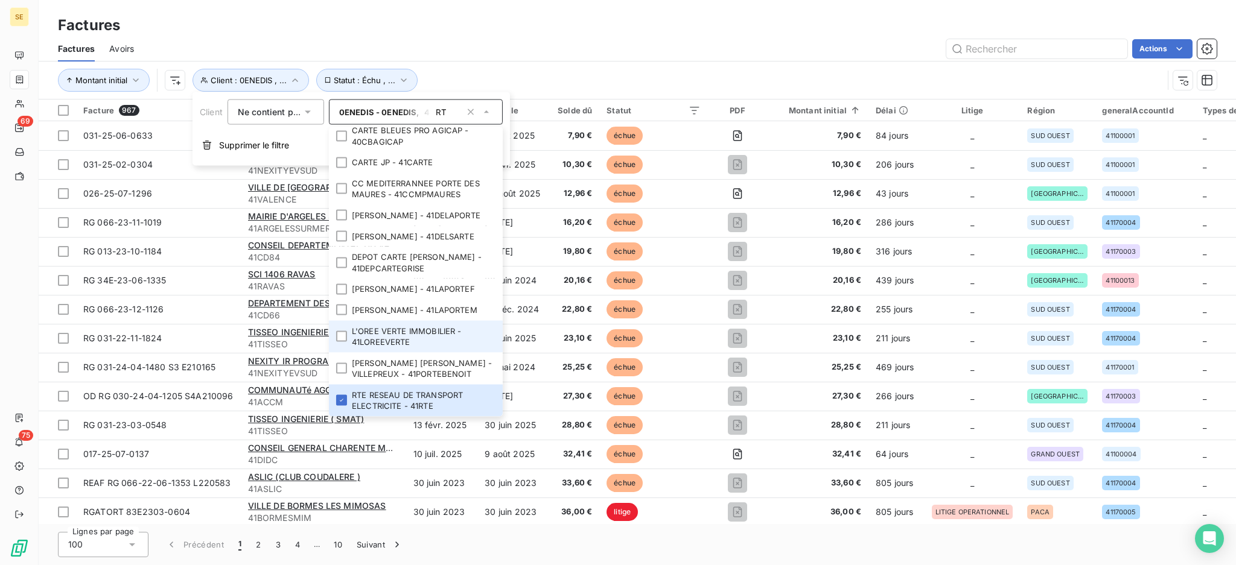
type input "R"
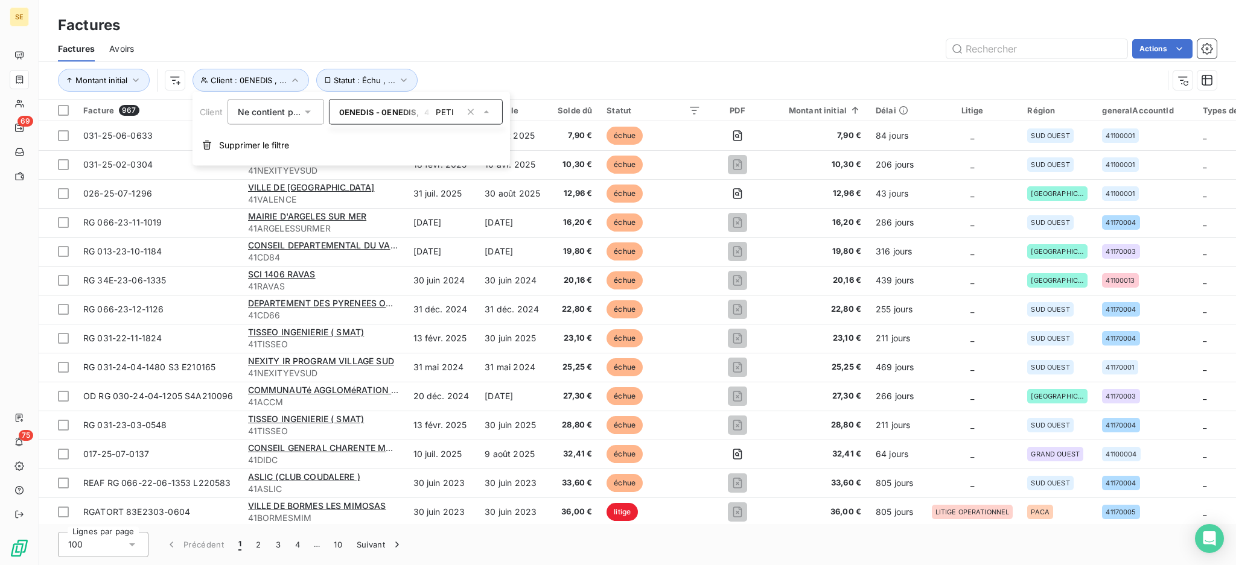
scroll to position [0, 0]
type input "P"
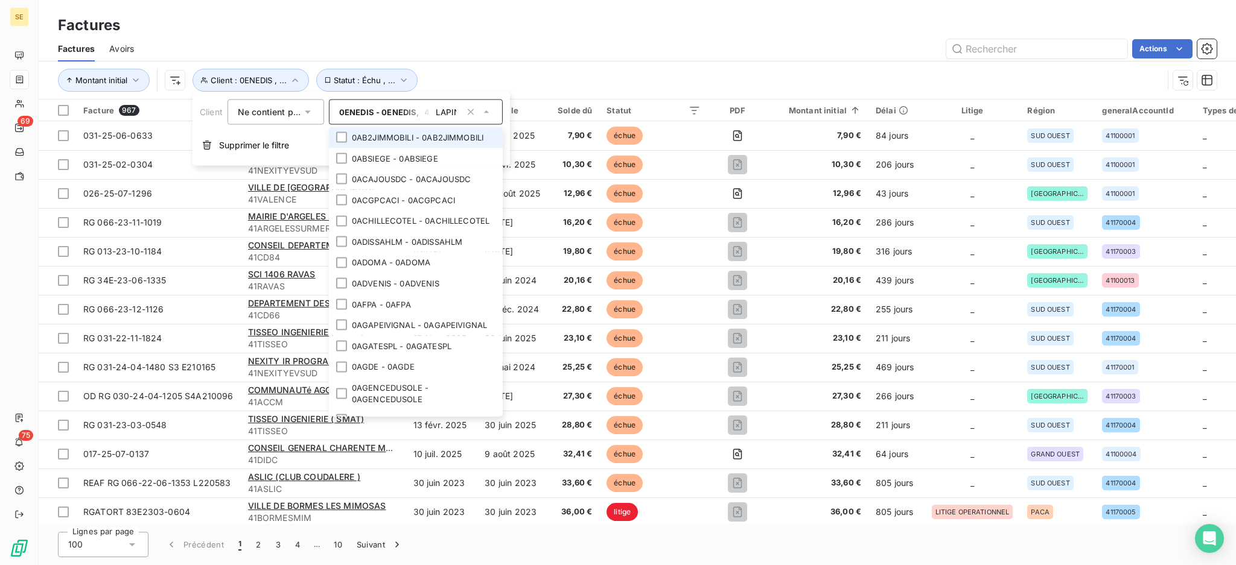
scroll to position [0, 2]
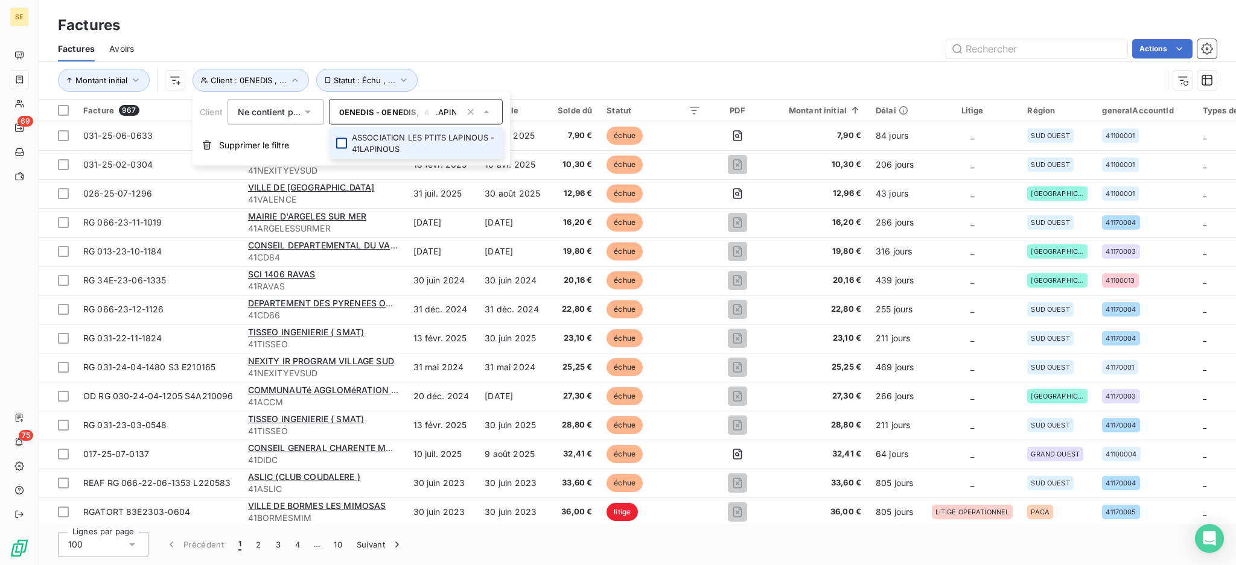
click at [339, 142] on div at bounding box center [341, 143] width 11 height 11
type input "L"
click at [340, 138] on div at bounding box center [341, 137] width 11 height 11
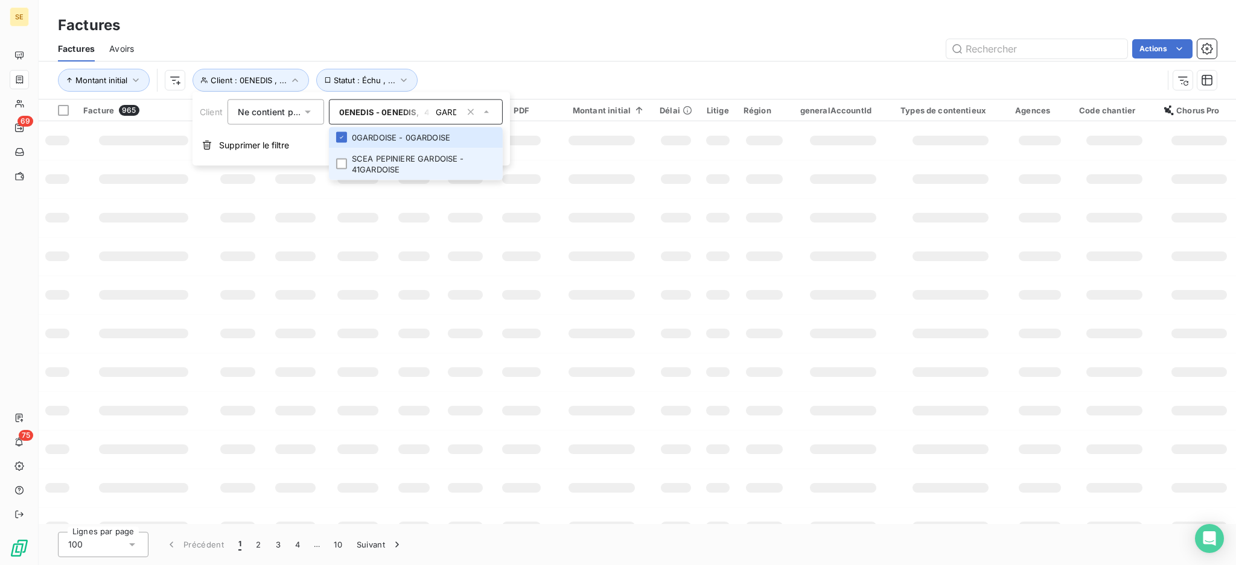
click at [341, 161] on div at bounding box center [341, 164] width 11 height 11
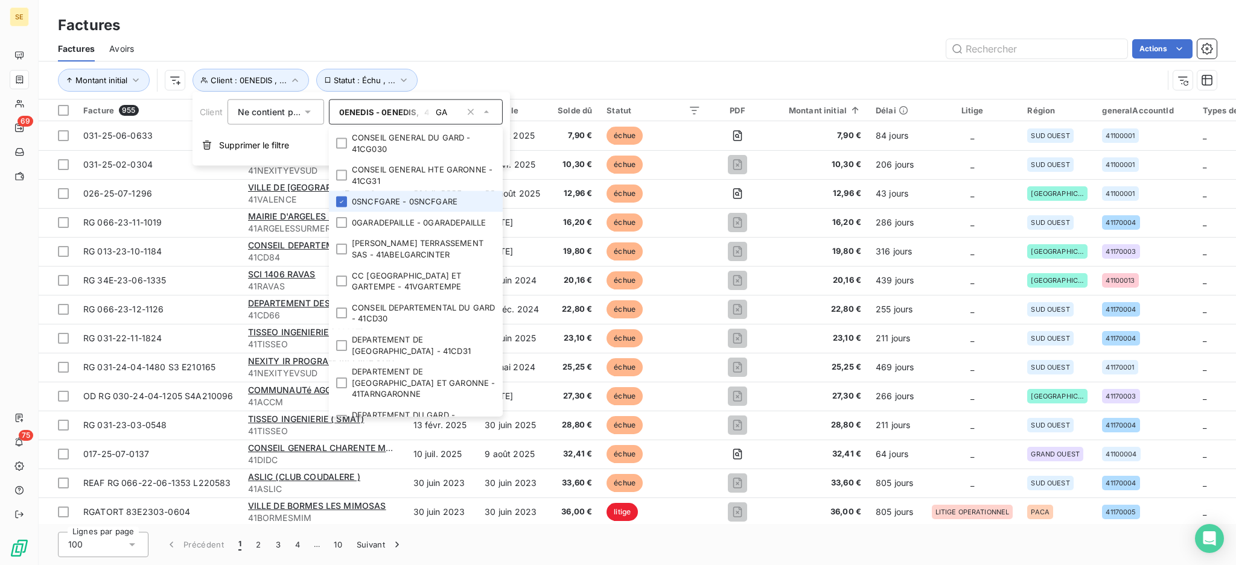
type input "G"
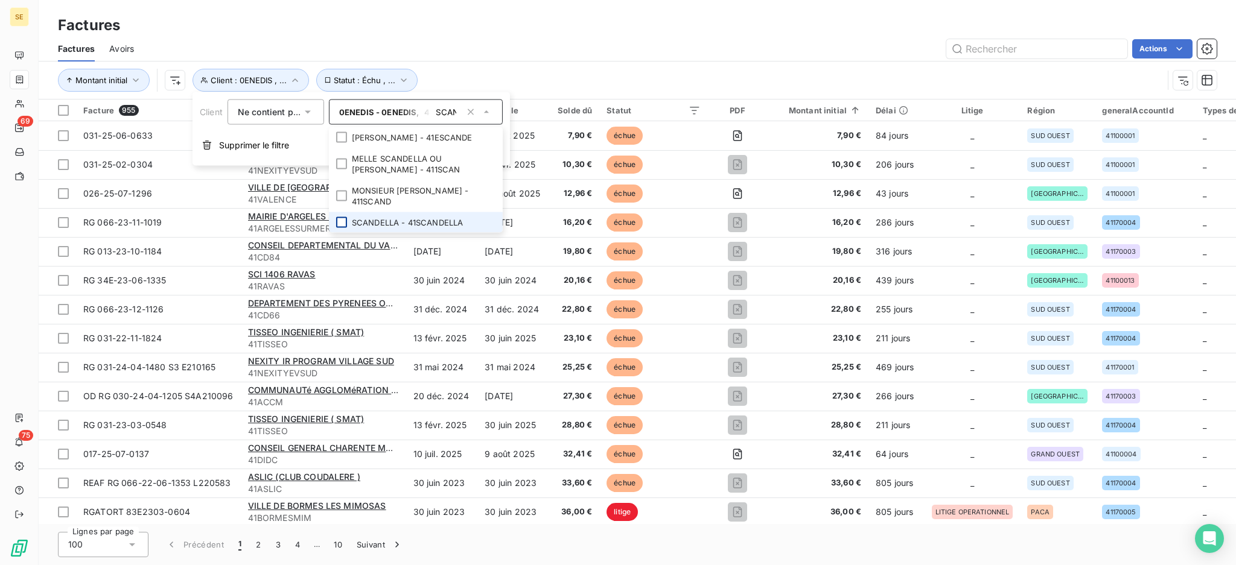
click at [336, 221] on div at bounding box center [341, 222] width 11 height 11
type input "S"
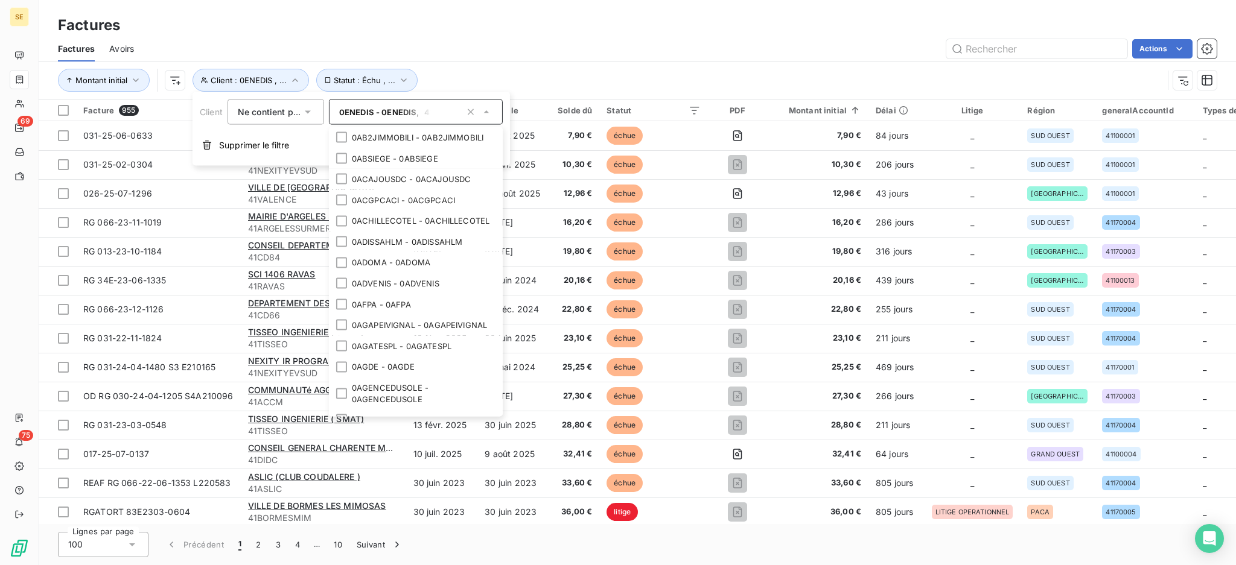
click at [538, 57] on div "Actions" at bounding box center [682, 48] width 1068 height 19
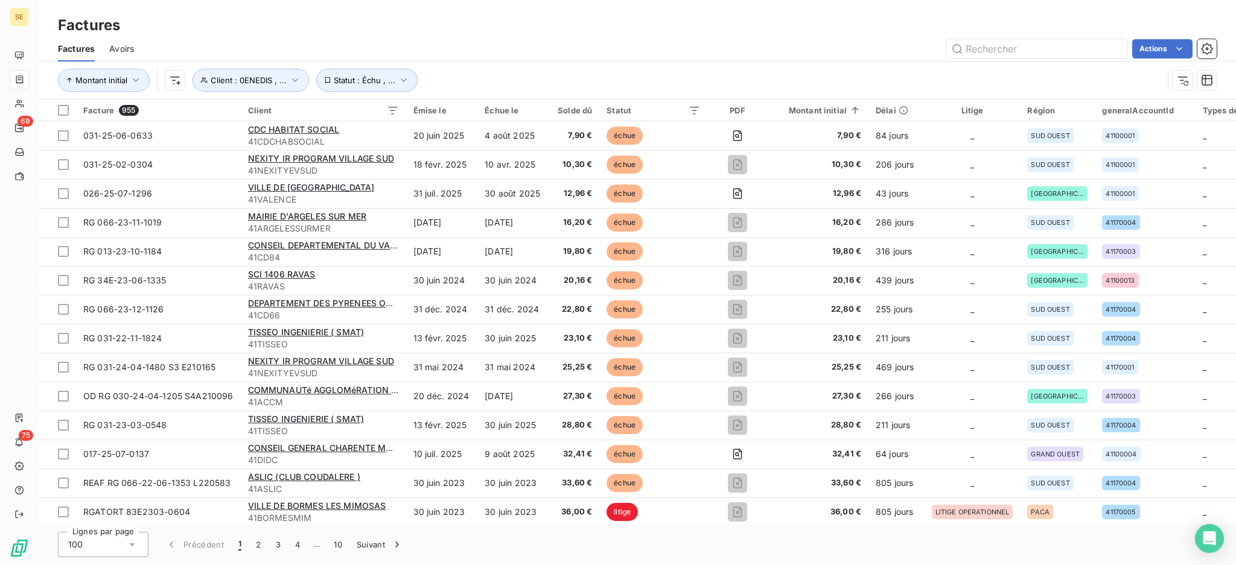
click at [1154, 46] on html "SE 69 75 Factures Factures Avoirs Actions Montant initial Client : 0ENEDIS , ..…" at bounding box center [618, 282] width 1236 height 565
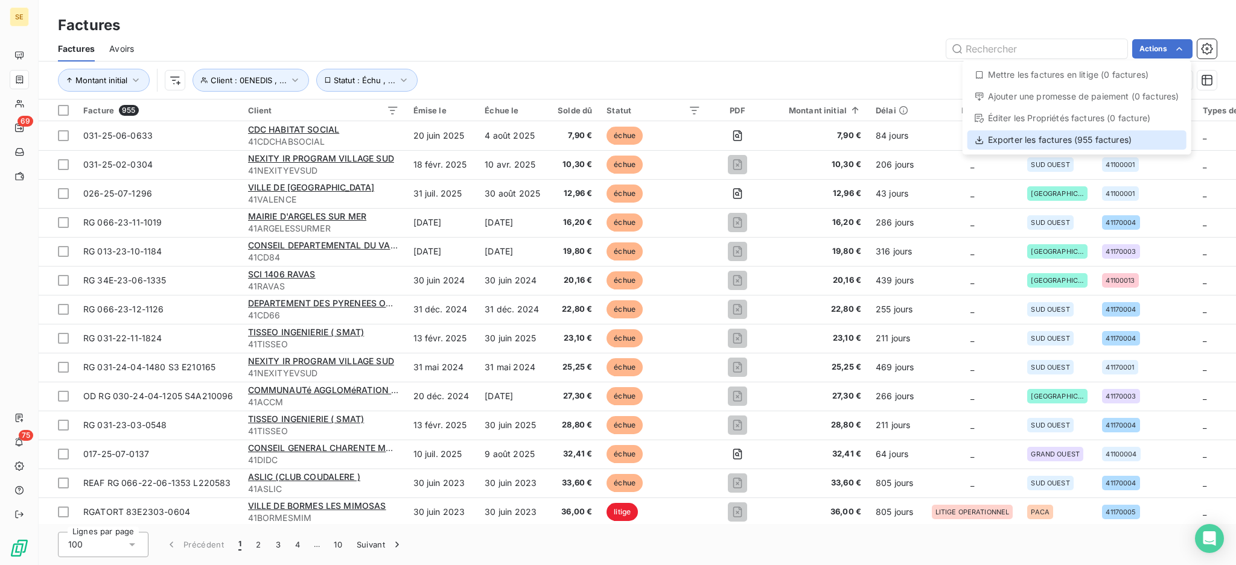
click at [1036, 142] on div "Exporter les factures (955 factures)" at bounding box center [1076, 139] width 219 height 19
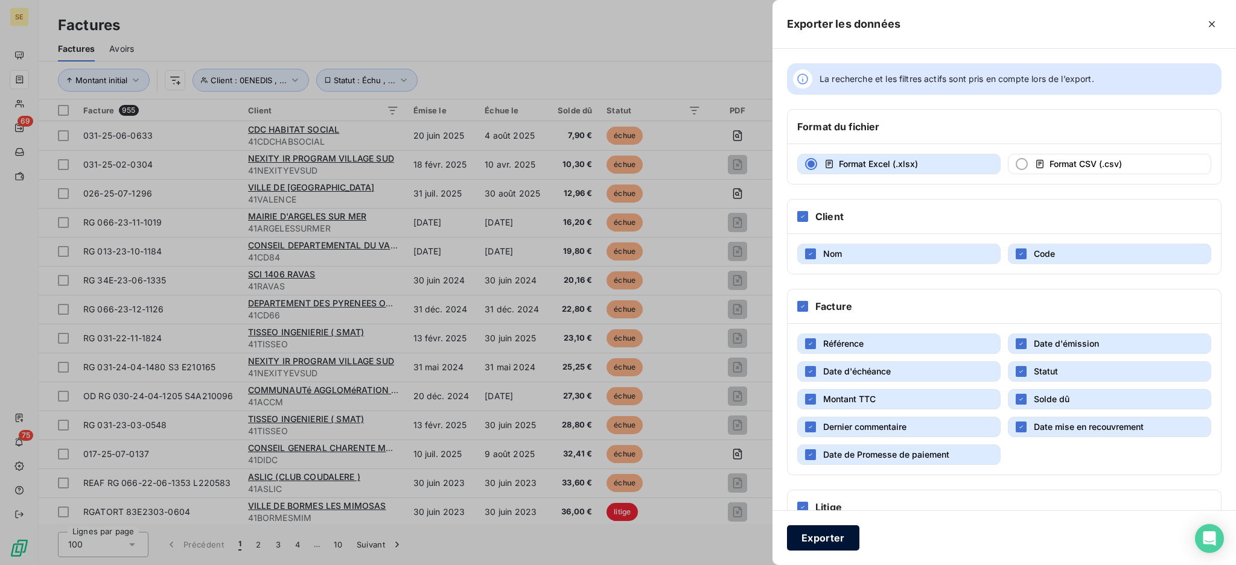
click at [814, 538] on button "Exporter" at bounding box center [823, 538] width 72 height 25
